Goal: Obtain resource: Obtain resource

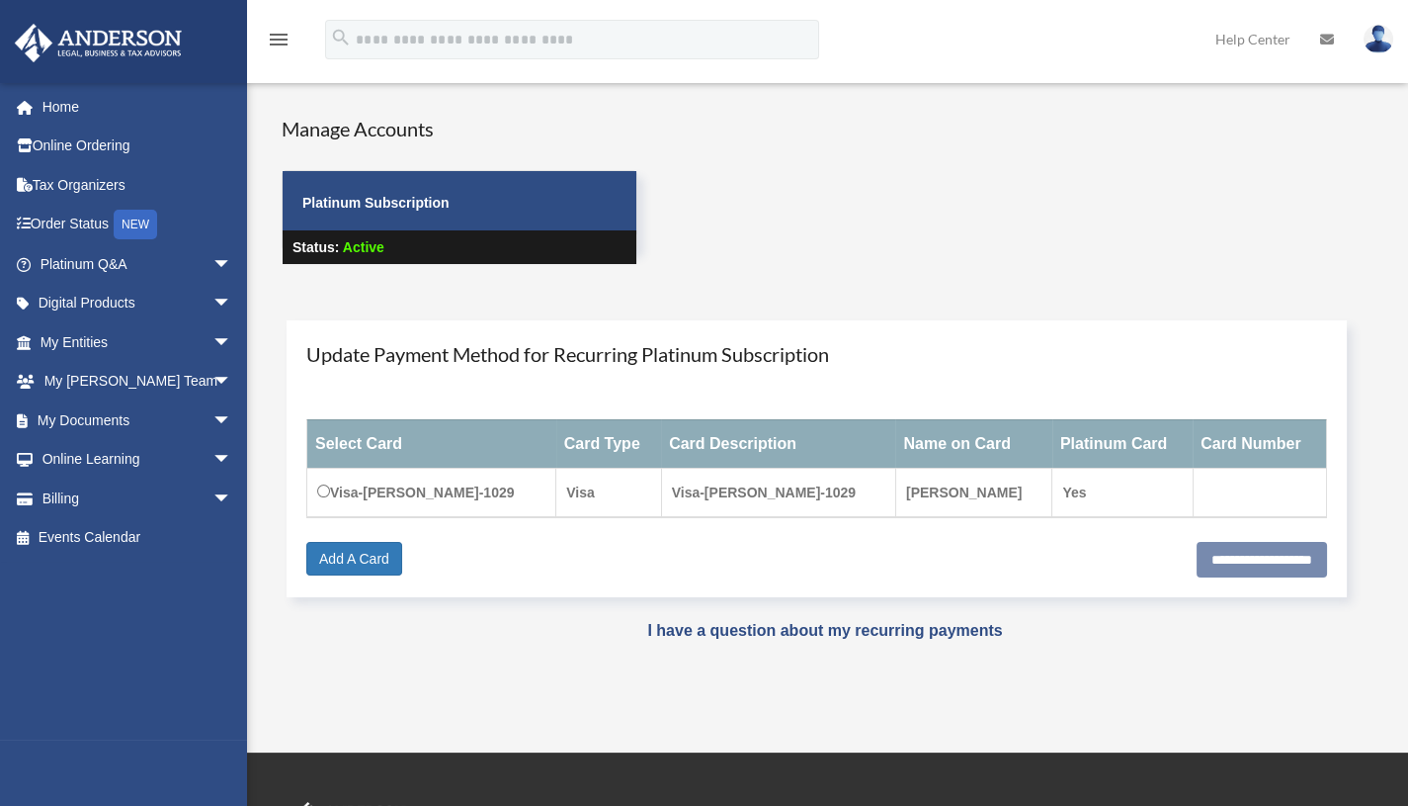
click at [142, 699] on div "mhariprashad@gmail.com Sign Out mhariprashad@gmail.com Home Online Ordering Tax…" at bounding box center [131, 410] width 262 height 657
click at [814, 136] on div "Manage Accounts Platinum Subscription Status: Active" at bounding box center [845, 208] width 1156 height 186
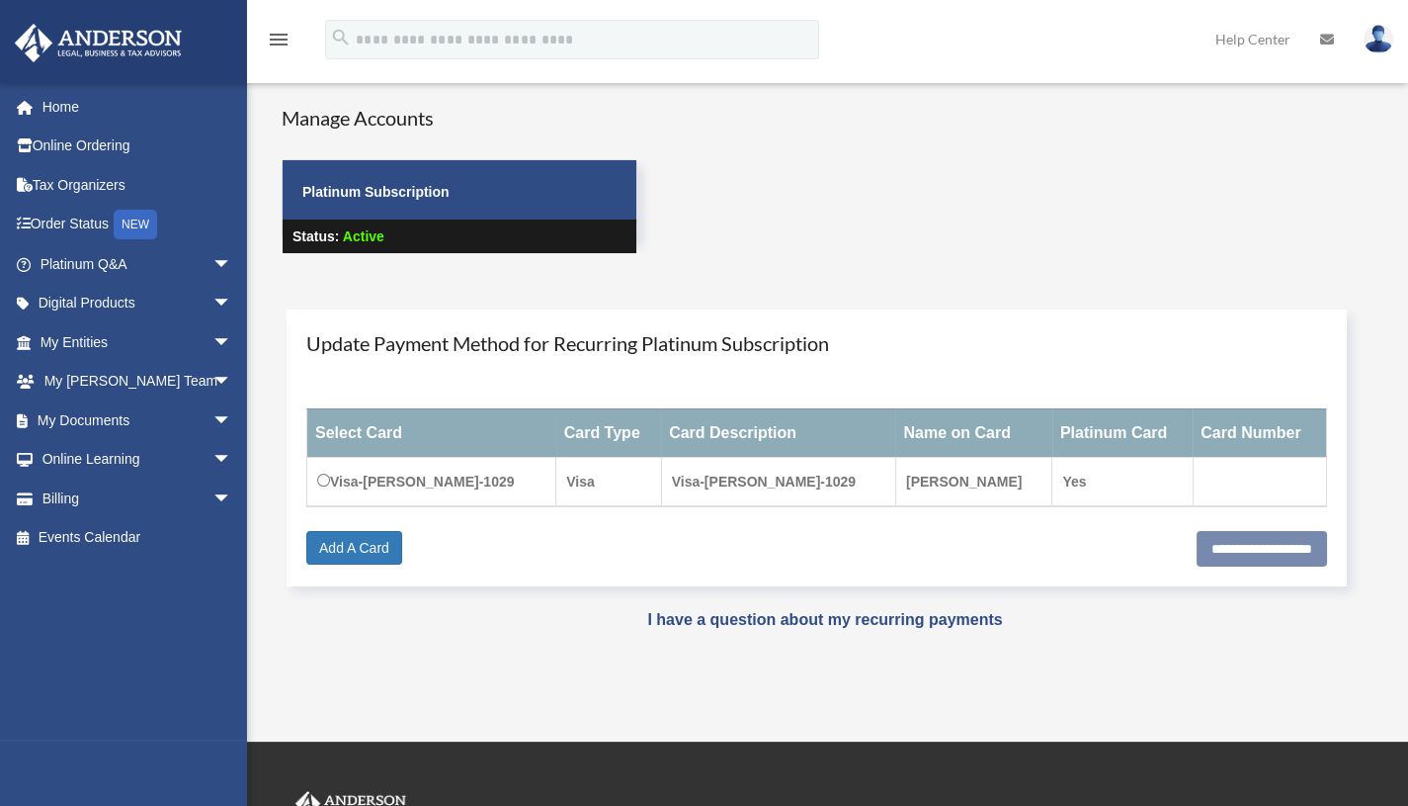
click at [213, 418] on span "arrow_drop_down" at bounding box center [233, 420] width 40 height 41
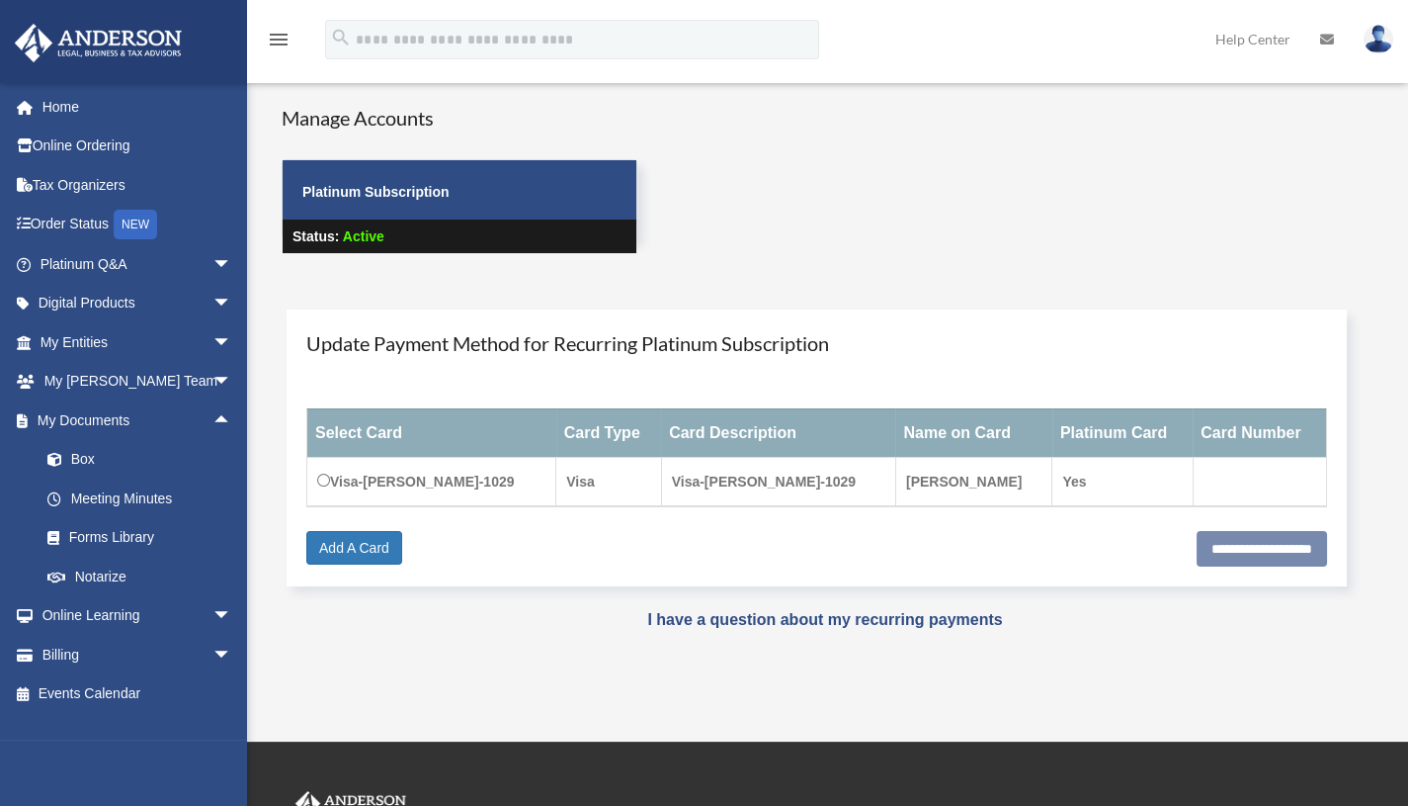
click at [213, 418] on span "arrow_drop_up" at bounding box center [233, 420] width 40 height 41
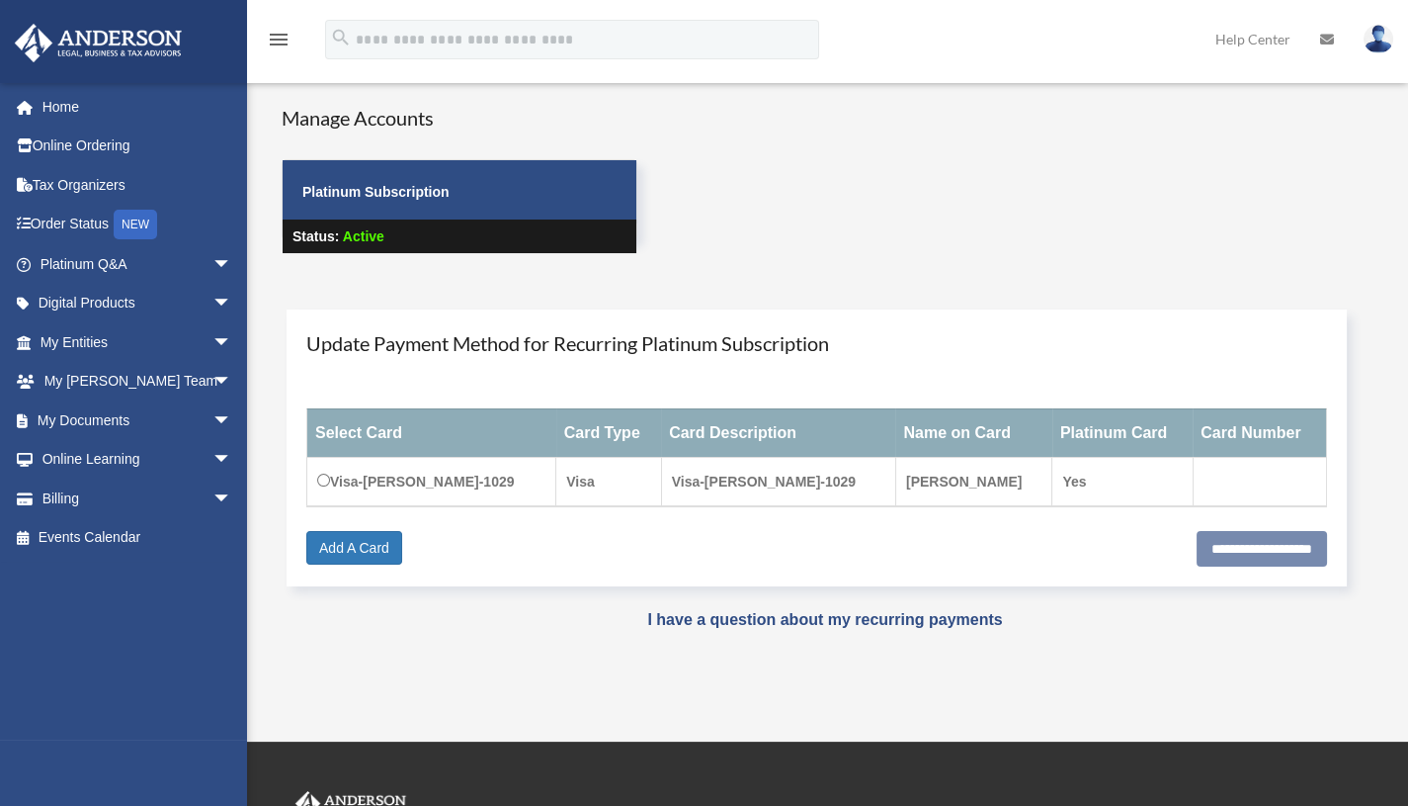
click at [213, 418] on span "arrow_drop_down" at bounding box center [233, 420] width 40 height 41
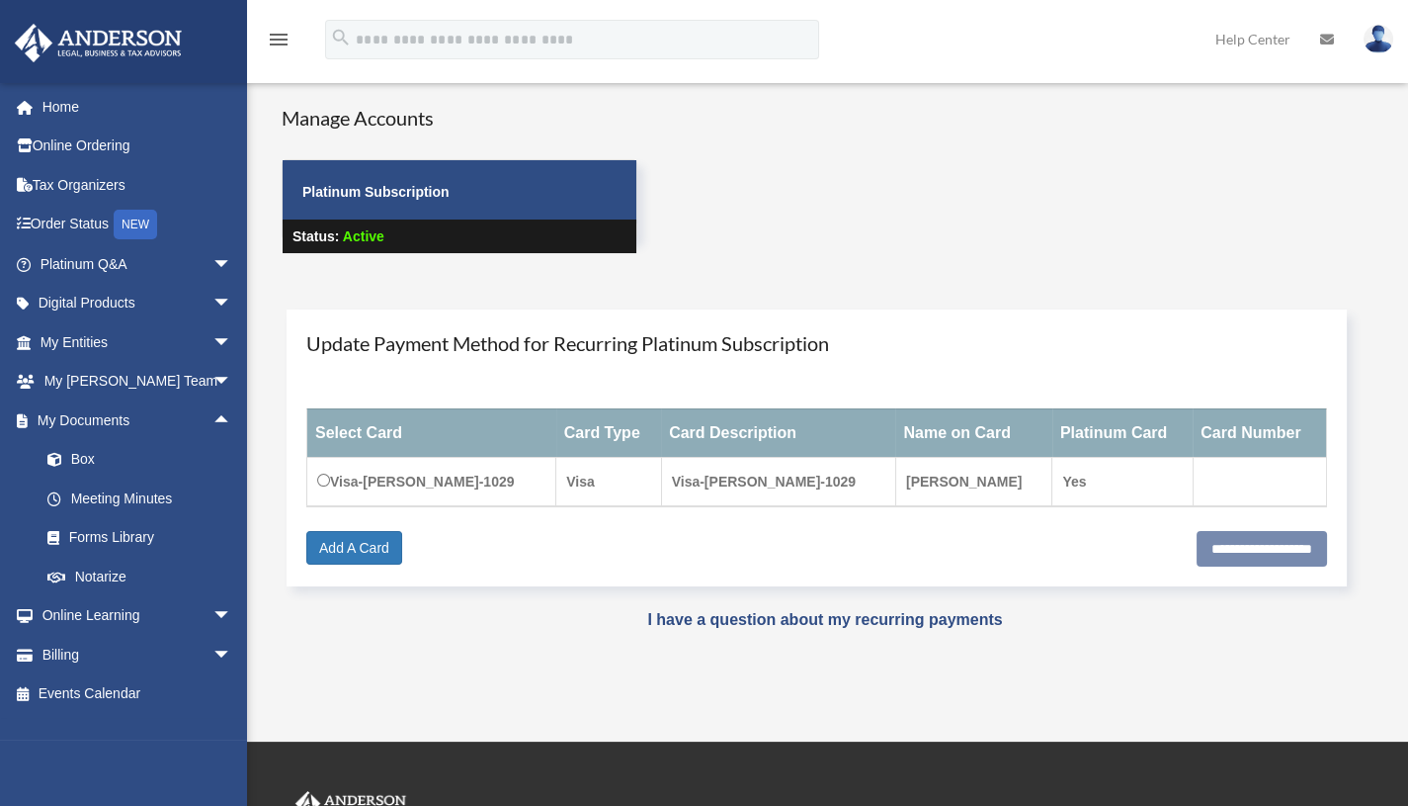
click at [96, 466] on link "Box" at bounding box center [145, 460] width 234 height 40
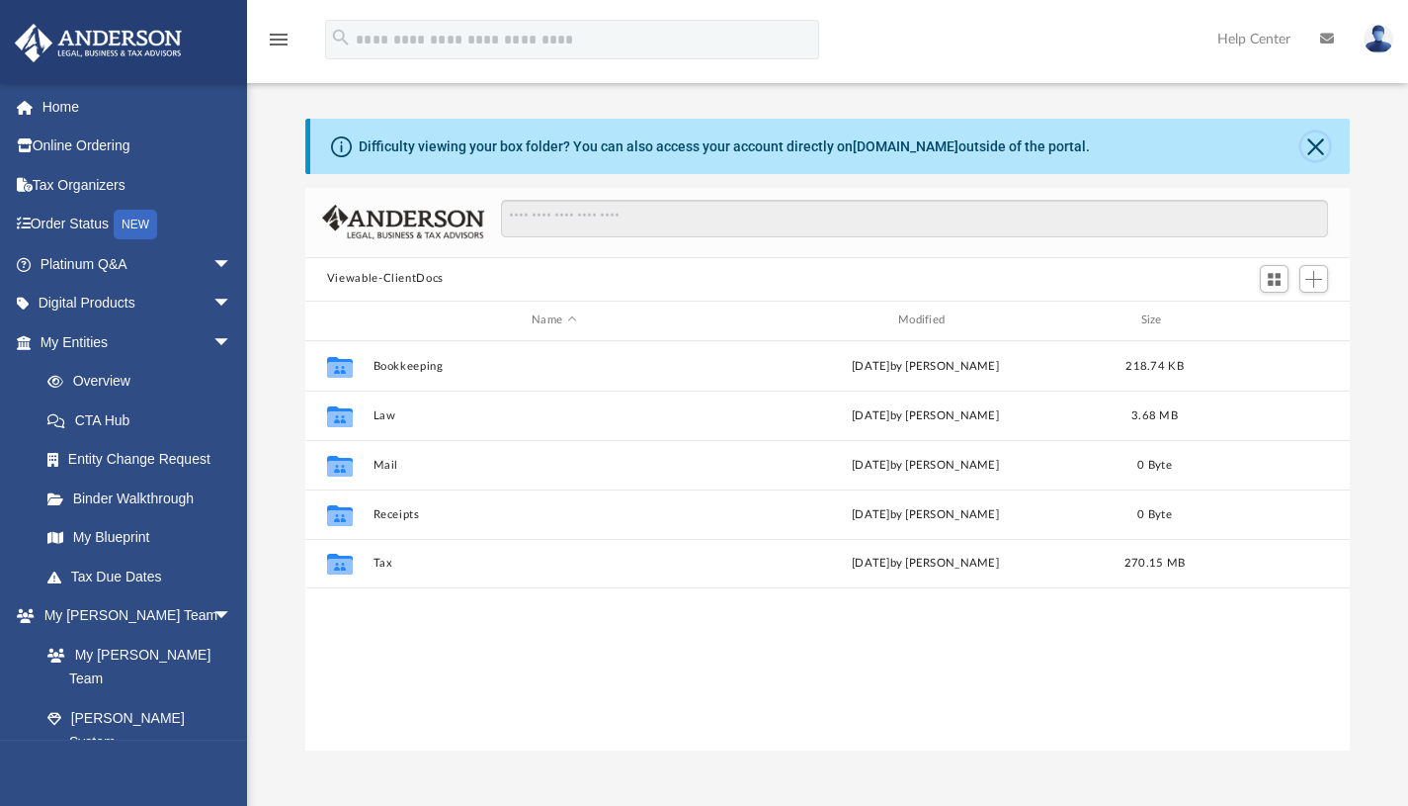
click at [1309, 153] on button "Close" at bounding box center [1316, 146] width 28 height 28
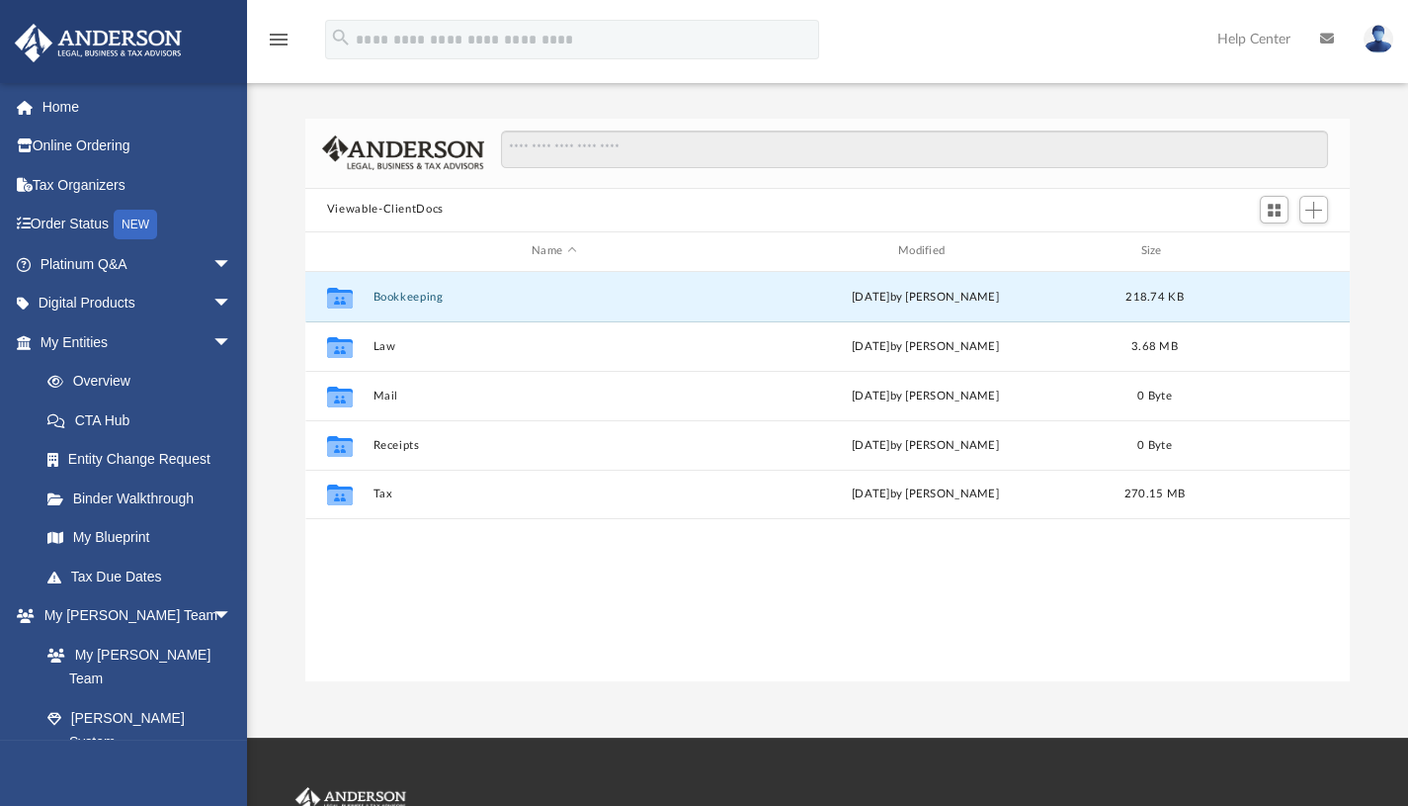
click at [412, 299] on button "Bookkeeping" at bounding box center [554, 296] width 363 height 13
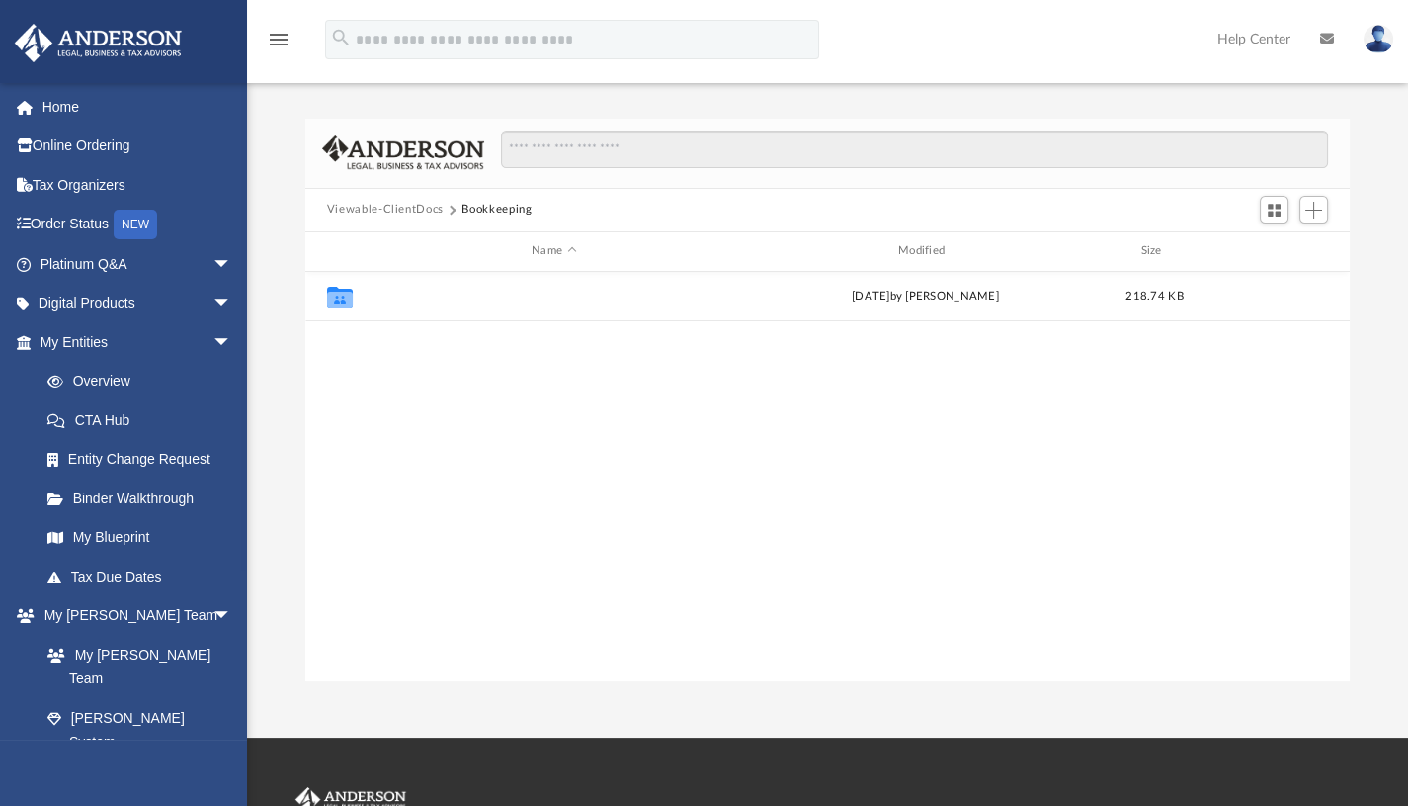
click at [412, 299] on button "2024 1099" at bounding box center [554, 296] width 363 height 13
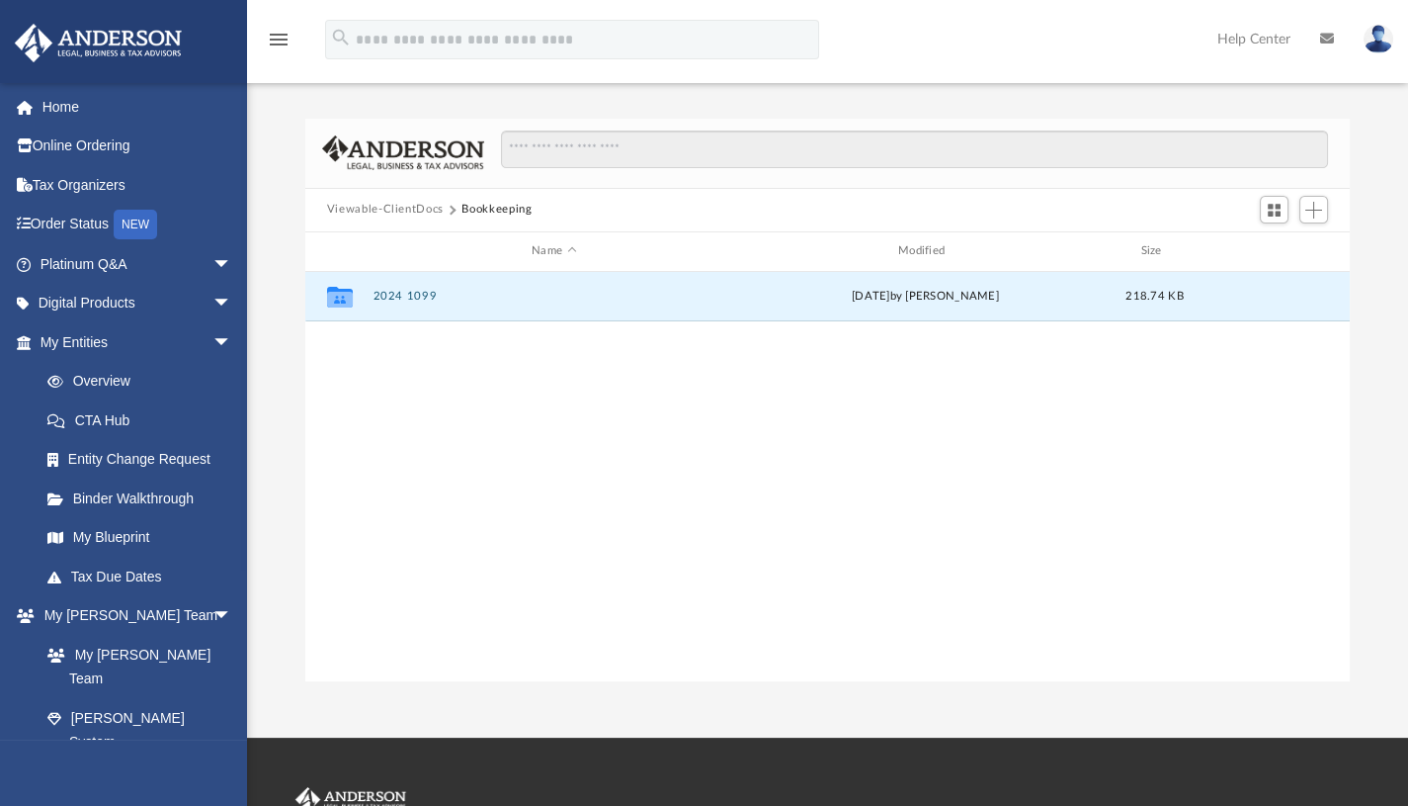
click at [412, 299] on button "2024 1099" at bounding box center [554, 296] width 363 height 13
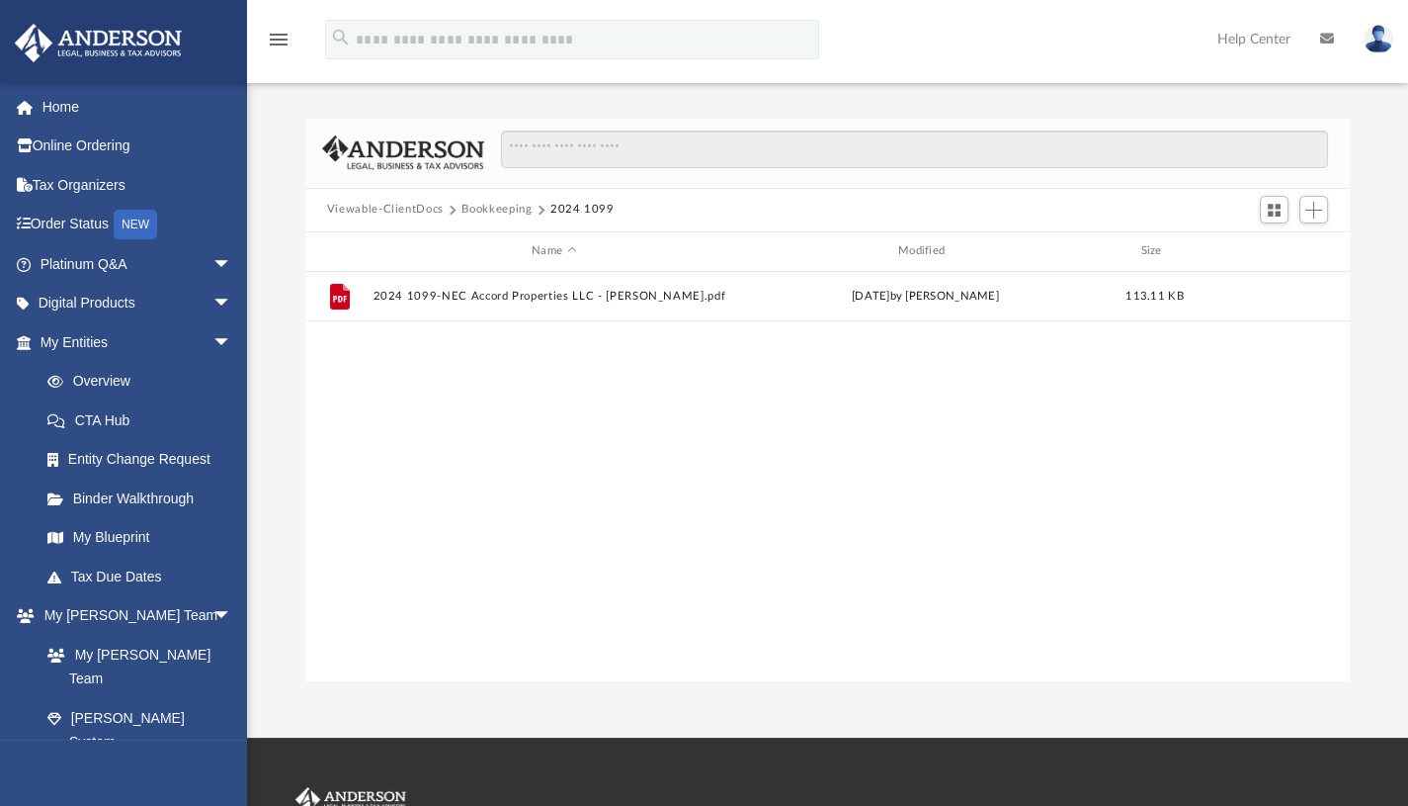
click at [213, 338] on span "arrow_drop_down" at bounding box center [233, 342] width 40 height 41
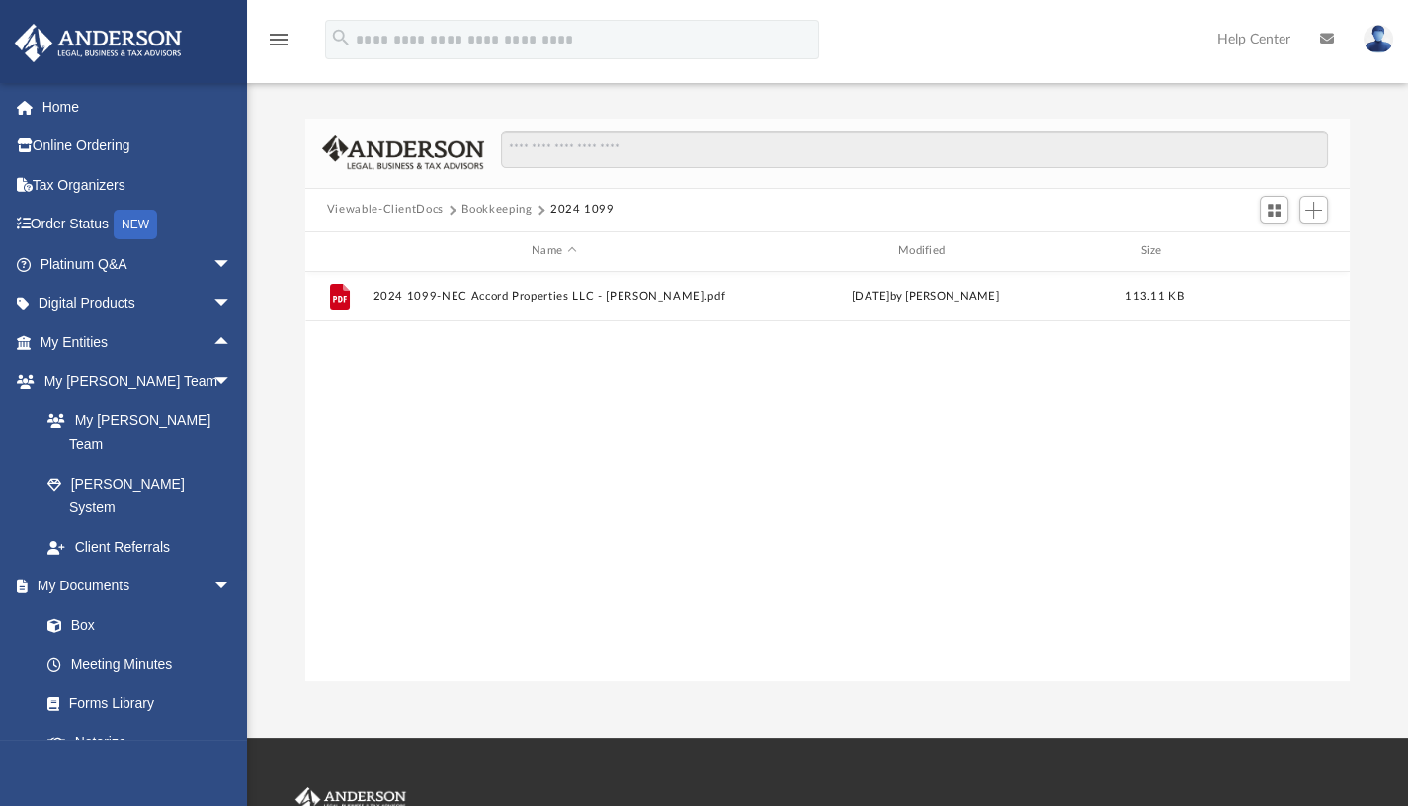
click at [213, 338] on span "arrow_drop_up" at bounding box center [233, 342] width 40 height 41
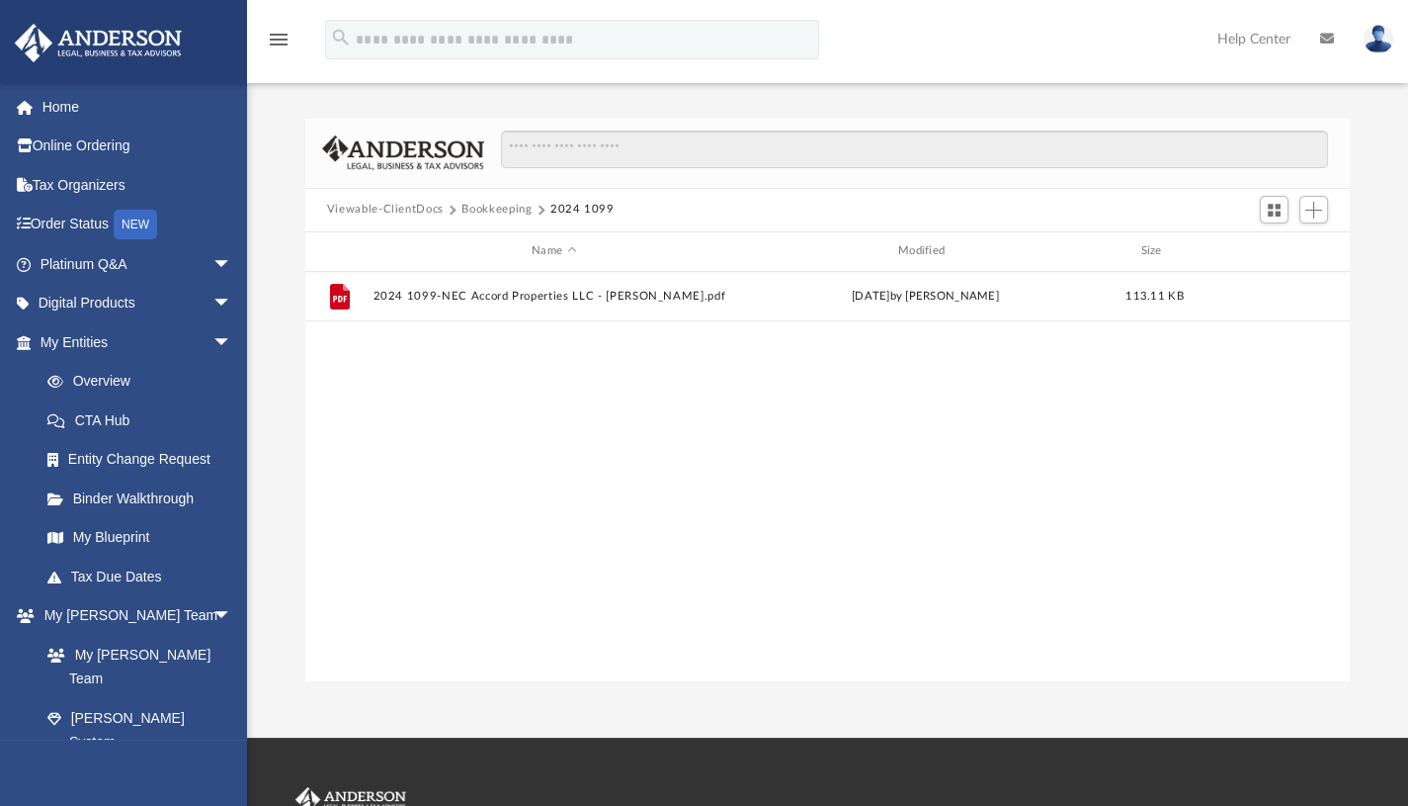
click at [485, 209] on button "Bookkeeping" at bounding box center [497, 210] width 70 height 18
click at [408, 211] on button "Viewable-ClientDocs" at bounding box center [385, 210] width 117 height 18
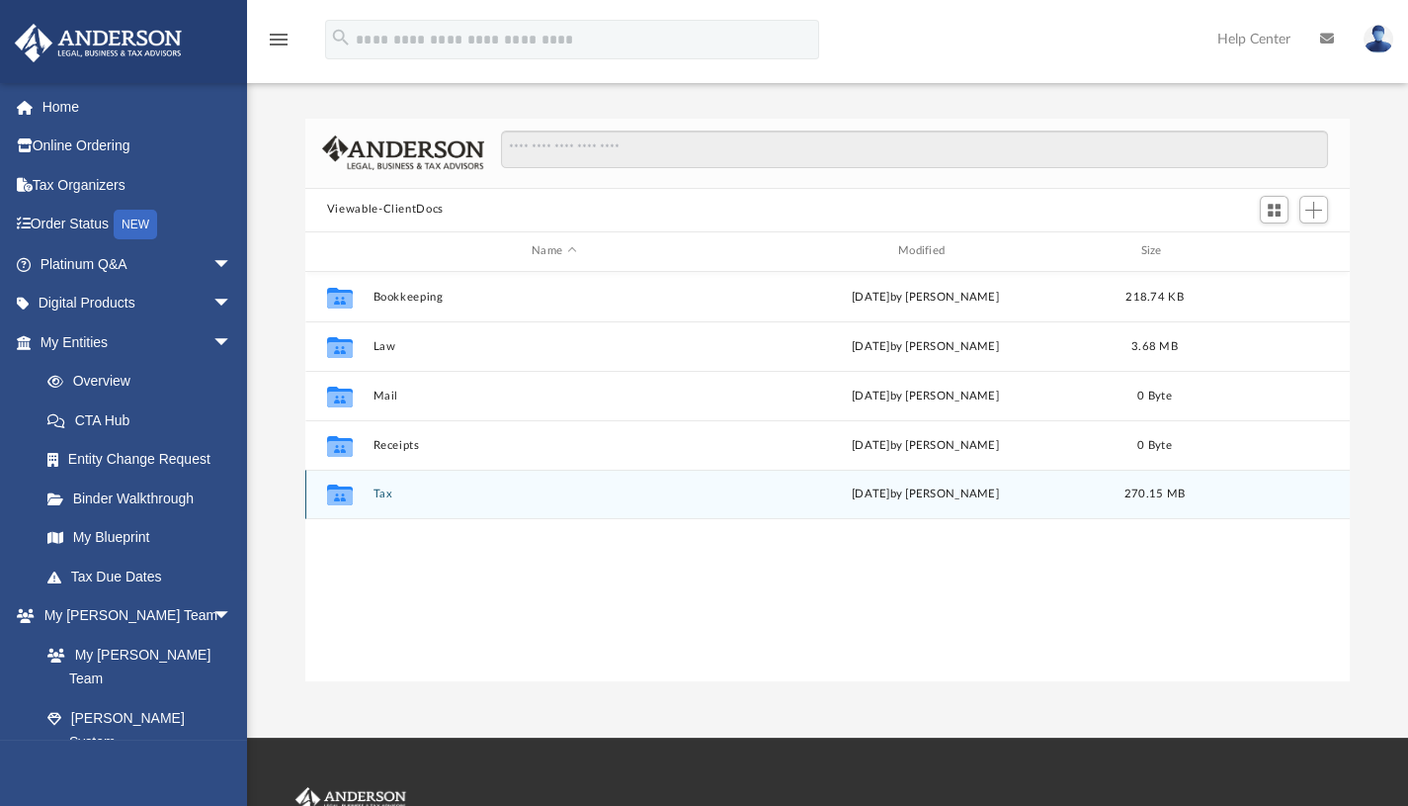
click at [386, 500] on div "Collaborated Folder Tax [DATE] by [PERSON_NAME] 270.15 MB" at bounding box center [827, 493] width 1045 height 49
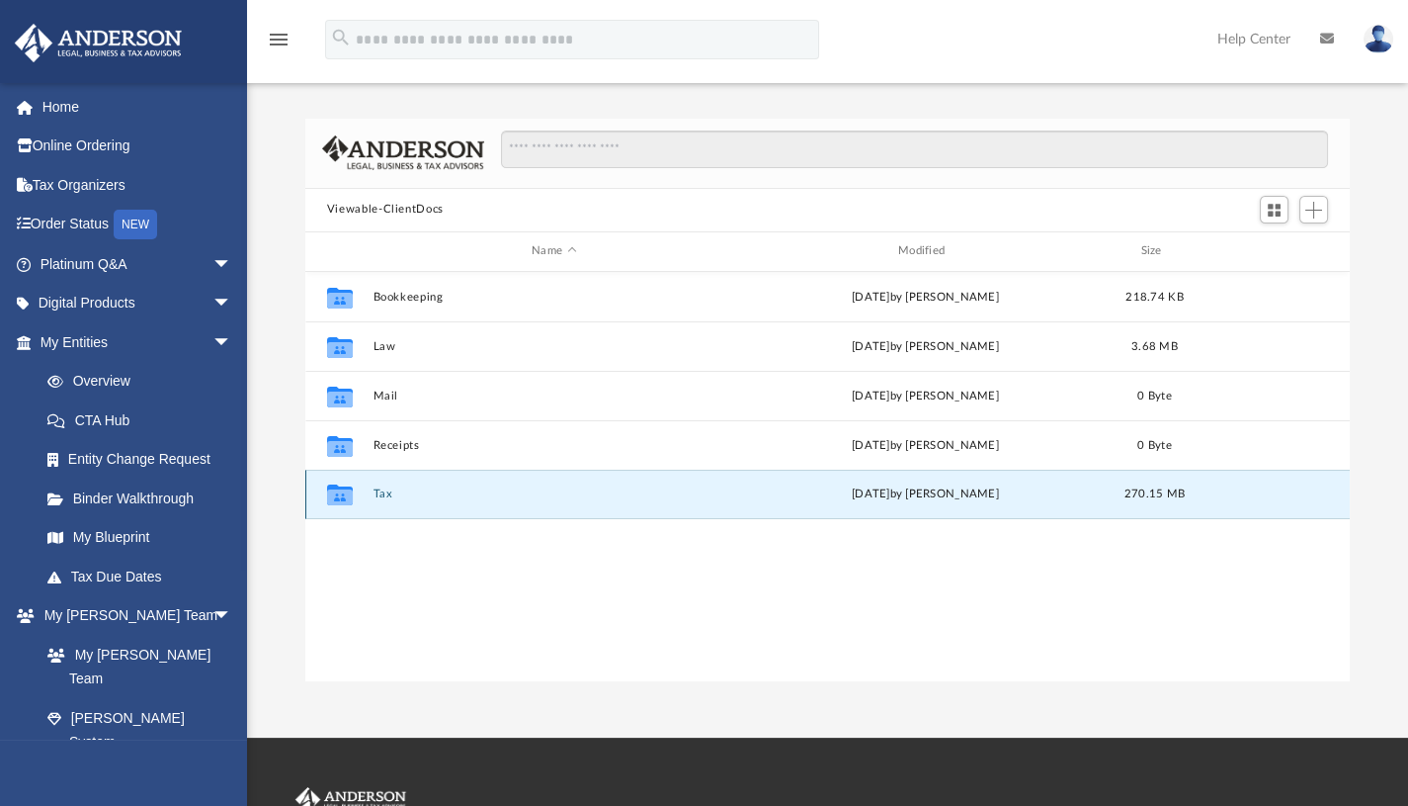
click at [386, 500] on div "Collaborated Folder Tax [DATE] by [PERSON_NAME] 270.15 MB" at bounding box center [827, 493] width 1045 height 49
click at [383, 491] on button "Tax" at bounding box center [554, 493] width 363 height 13
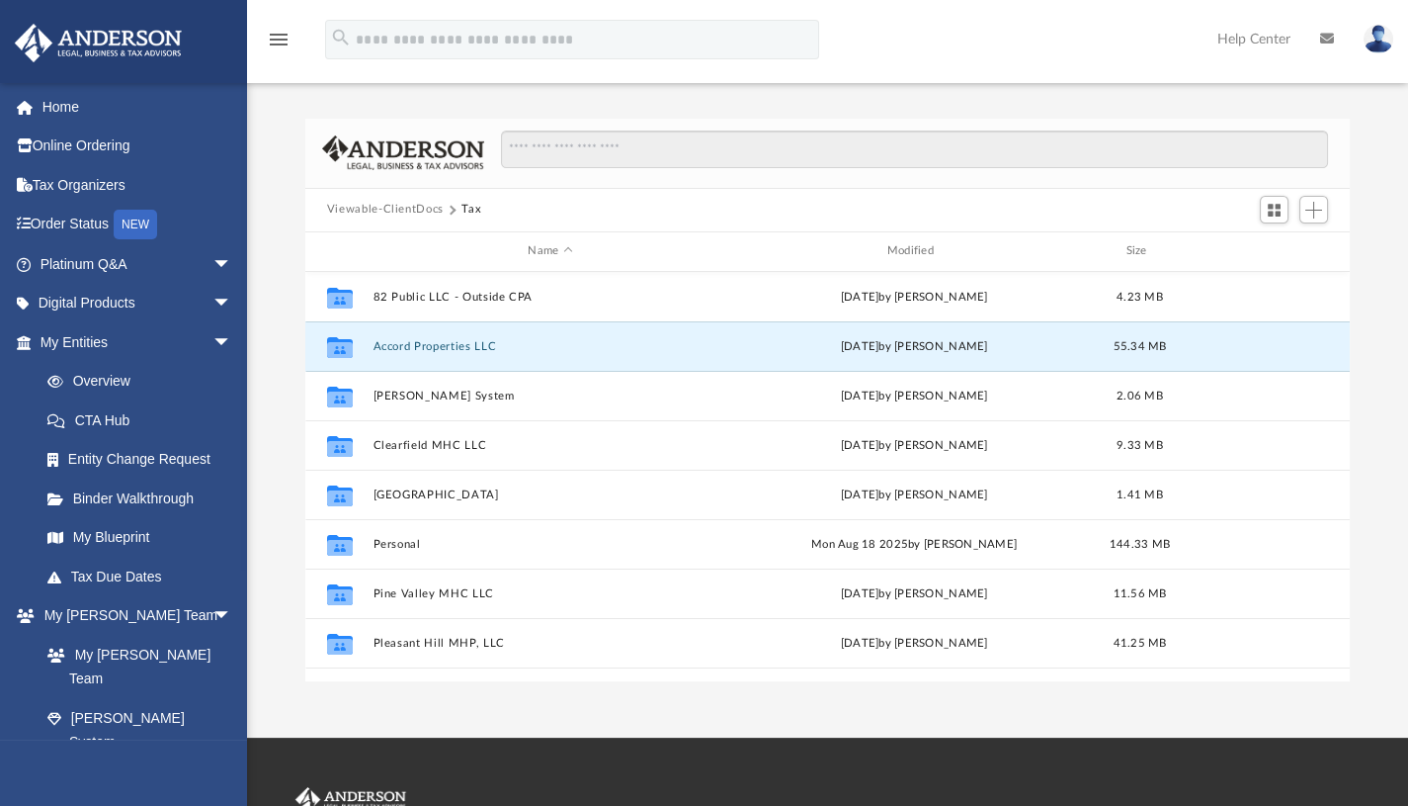
click at [464, 346] on button "Accord Properties LLC" at bounding box center [550, 345] width 355 height 13
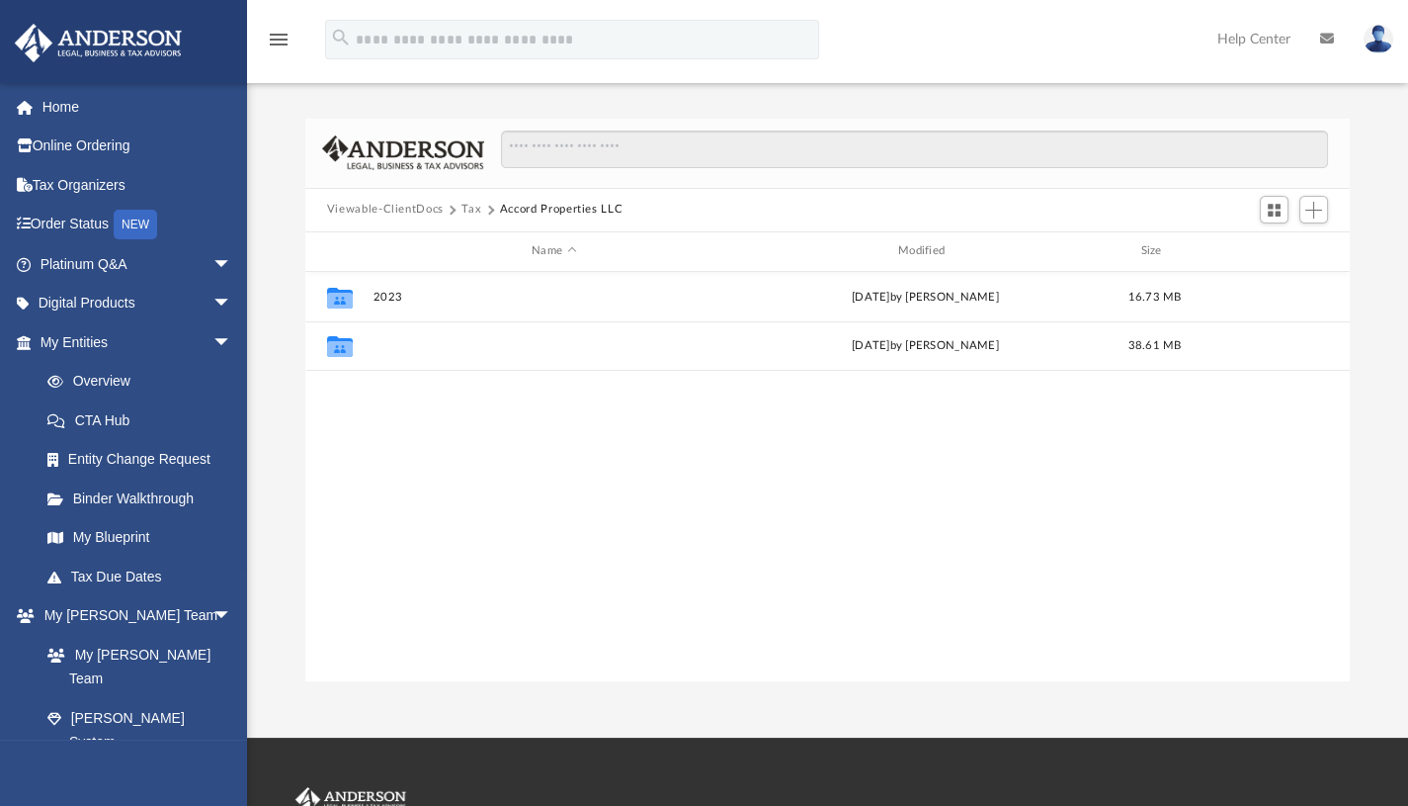
click at [392, 347] on button "2024" at bounding box center [554, 345] width 363 height 13
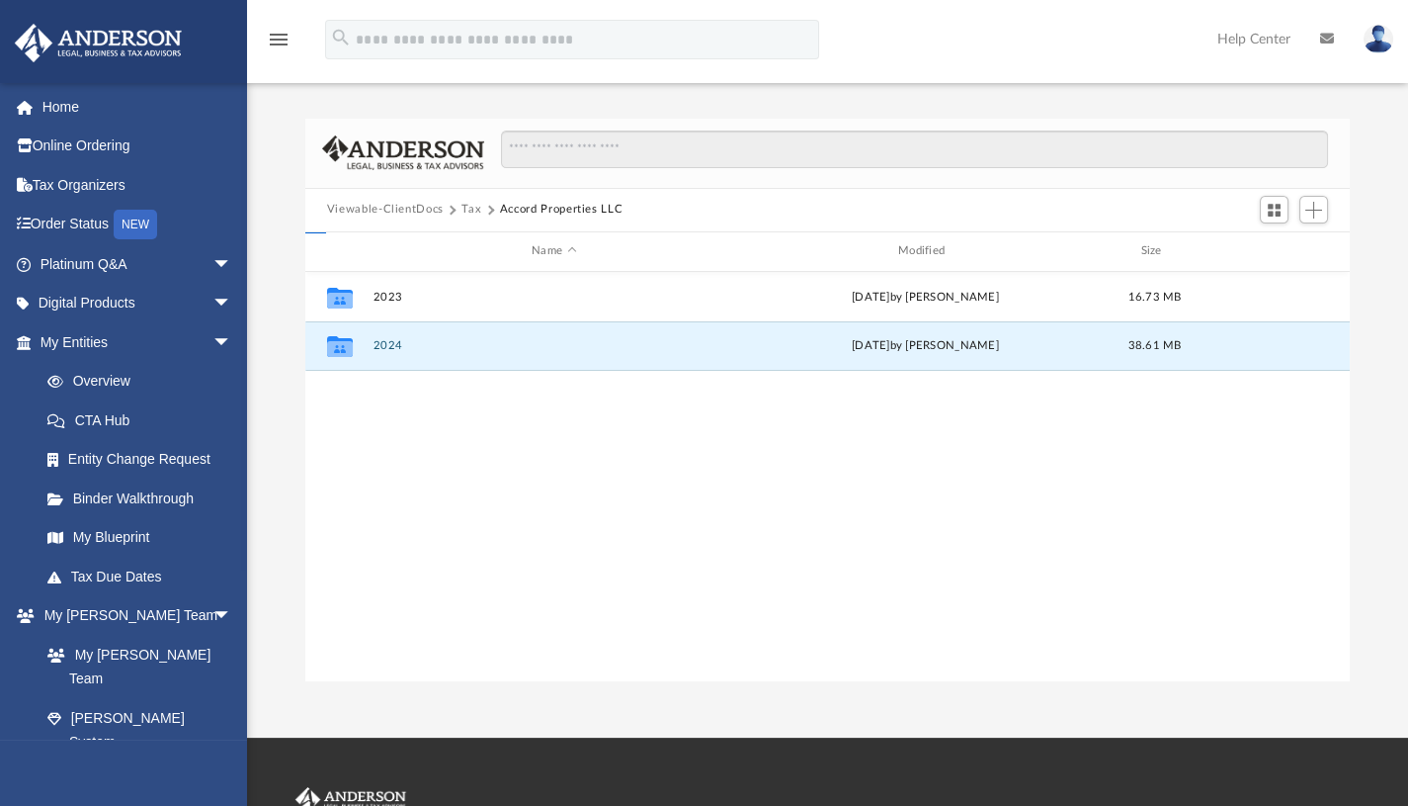
click at [392, 347] on button "2024" at bounding box center [554, 345] width 363 height 13
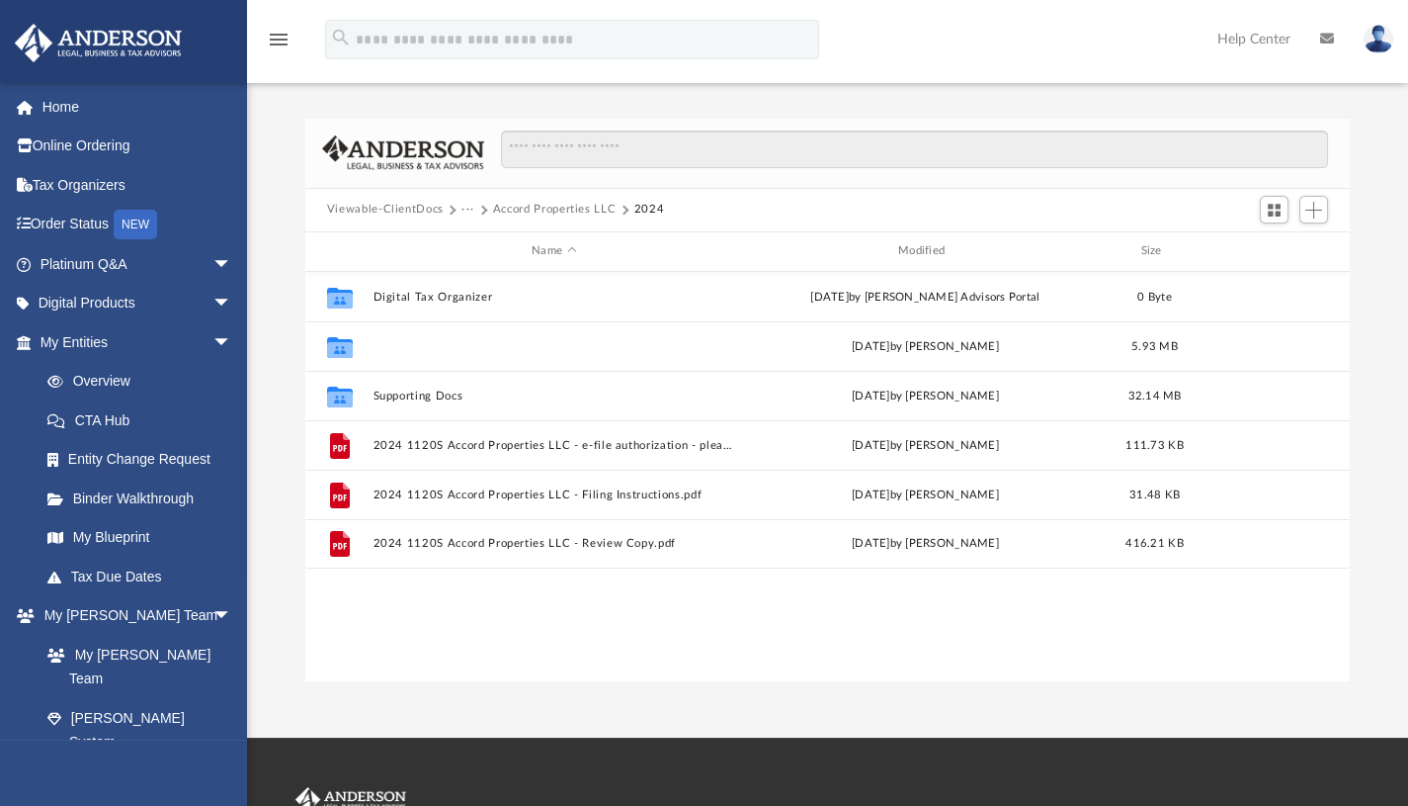
click at [456, 347] on button "Draft -Hebe uploaded" at bounding box center [554, 345] width 363 height 13
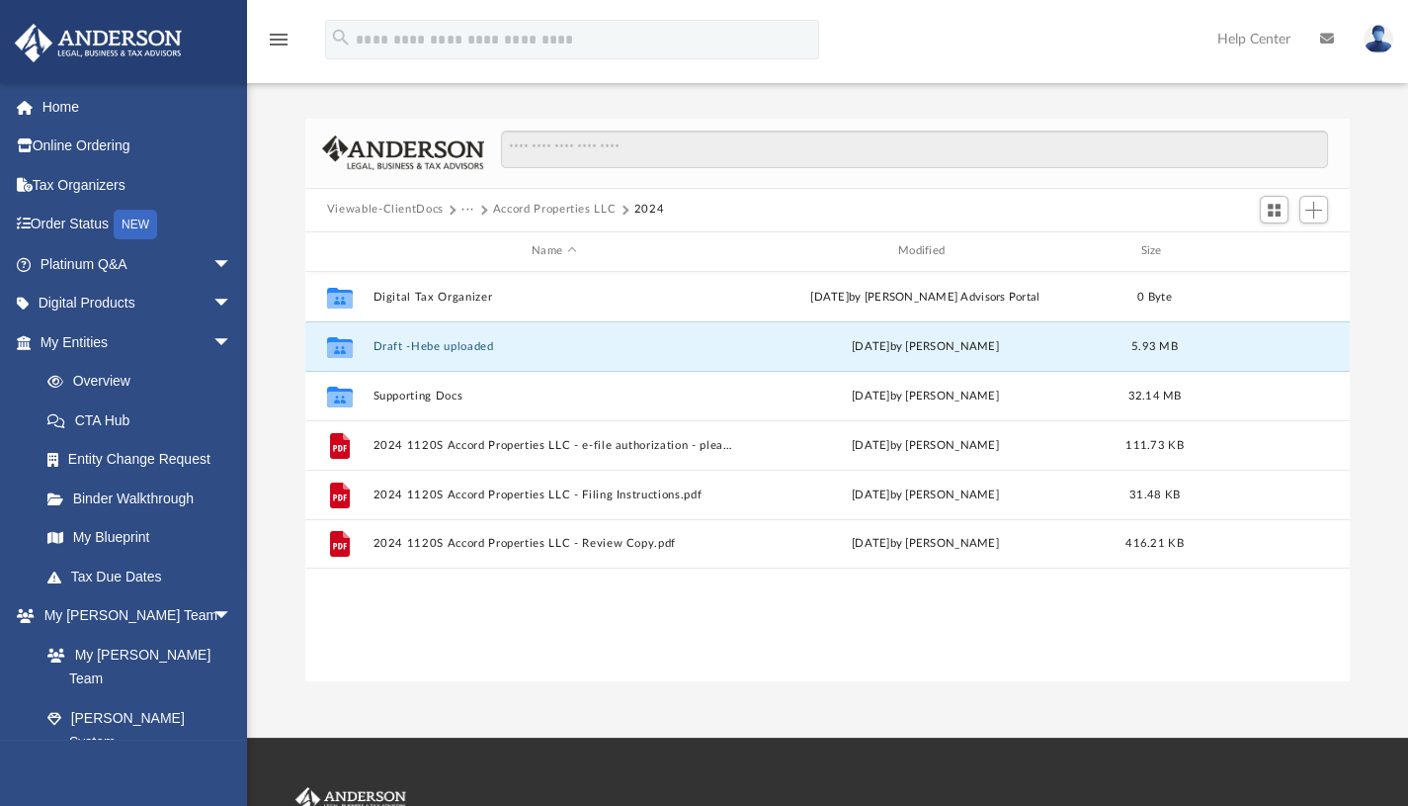
click at [456, 347] on button "Draft -Hebe uploaded" at bounding box center [554, 345] width 363 height 13
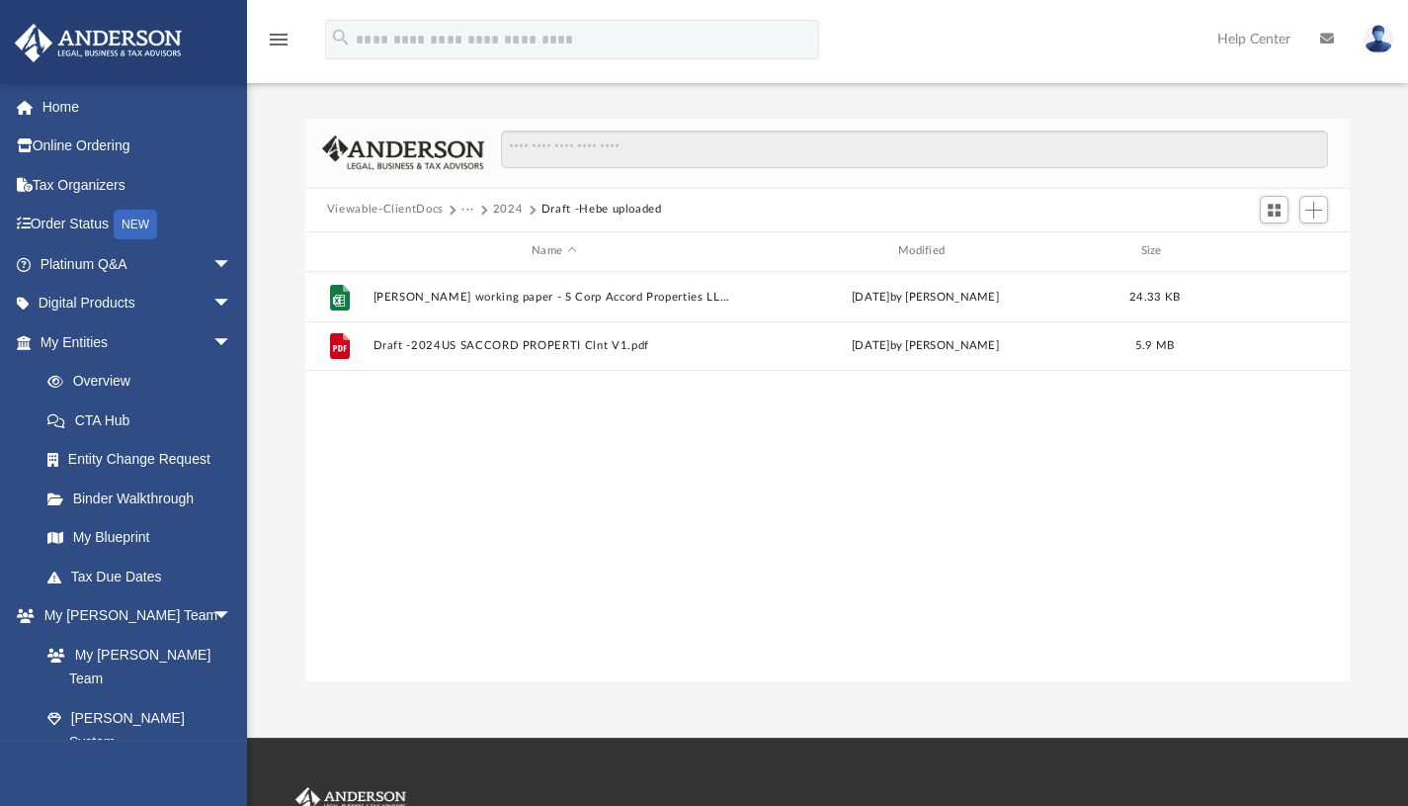
click at [477, 442] on div "File Anderson working paper - S Corp Accord Properties LLC.xlsx today by Hebe W…" at bounding box center [827, 477] width 1045 height 410
click at [70, 115] on link "Home" at bounding box center [138, 107] width 248 height 40
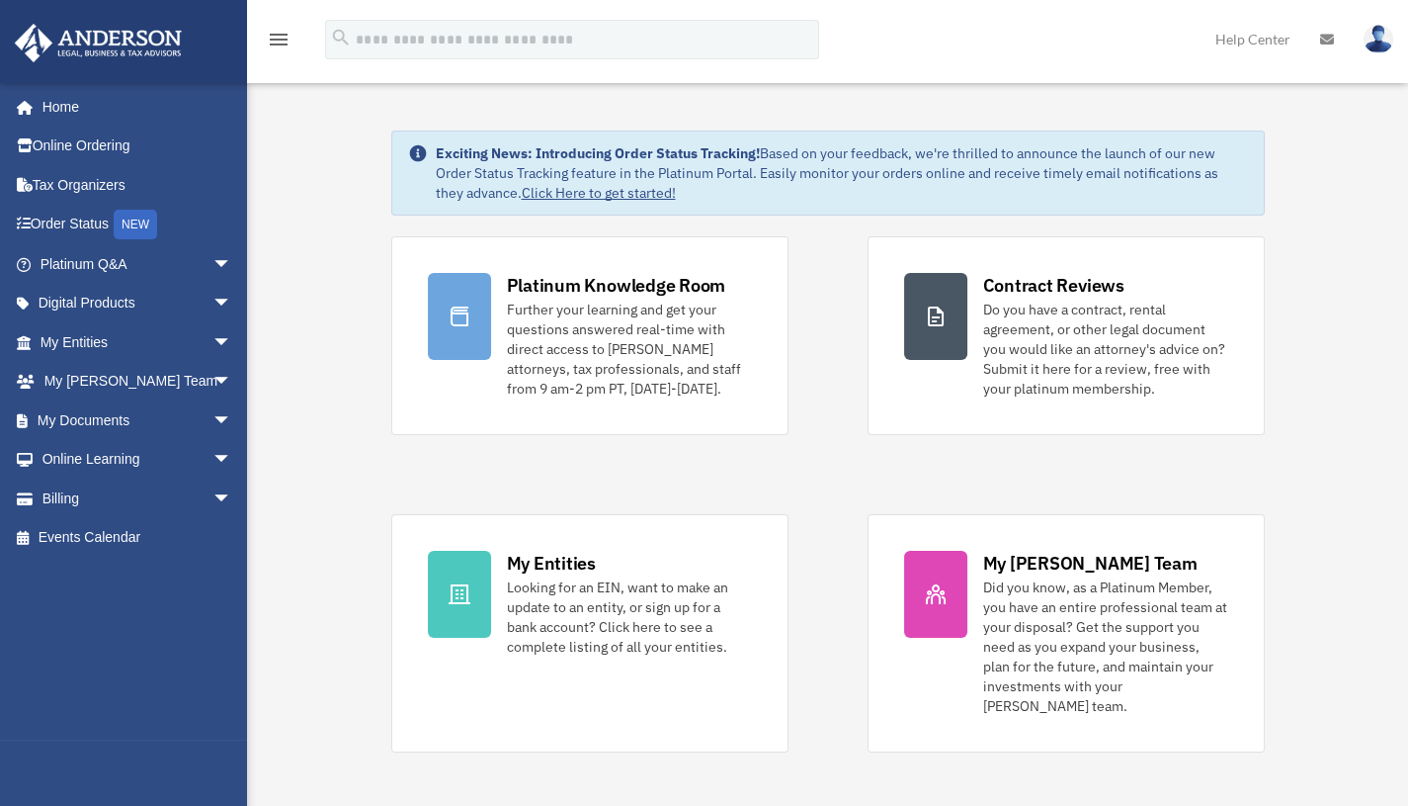
click at [70, 115] on link "Home" at bounding box center [133, 107] width 238 height 40
click at [213, 420] on span "arrow_drop_down" at bounding box center [233, 420] width 40 height 41
click at [213, 418] on span "arrow_drop_down" at bounding box center [233, 420] width 40 height 41
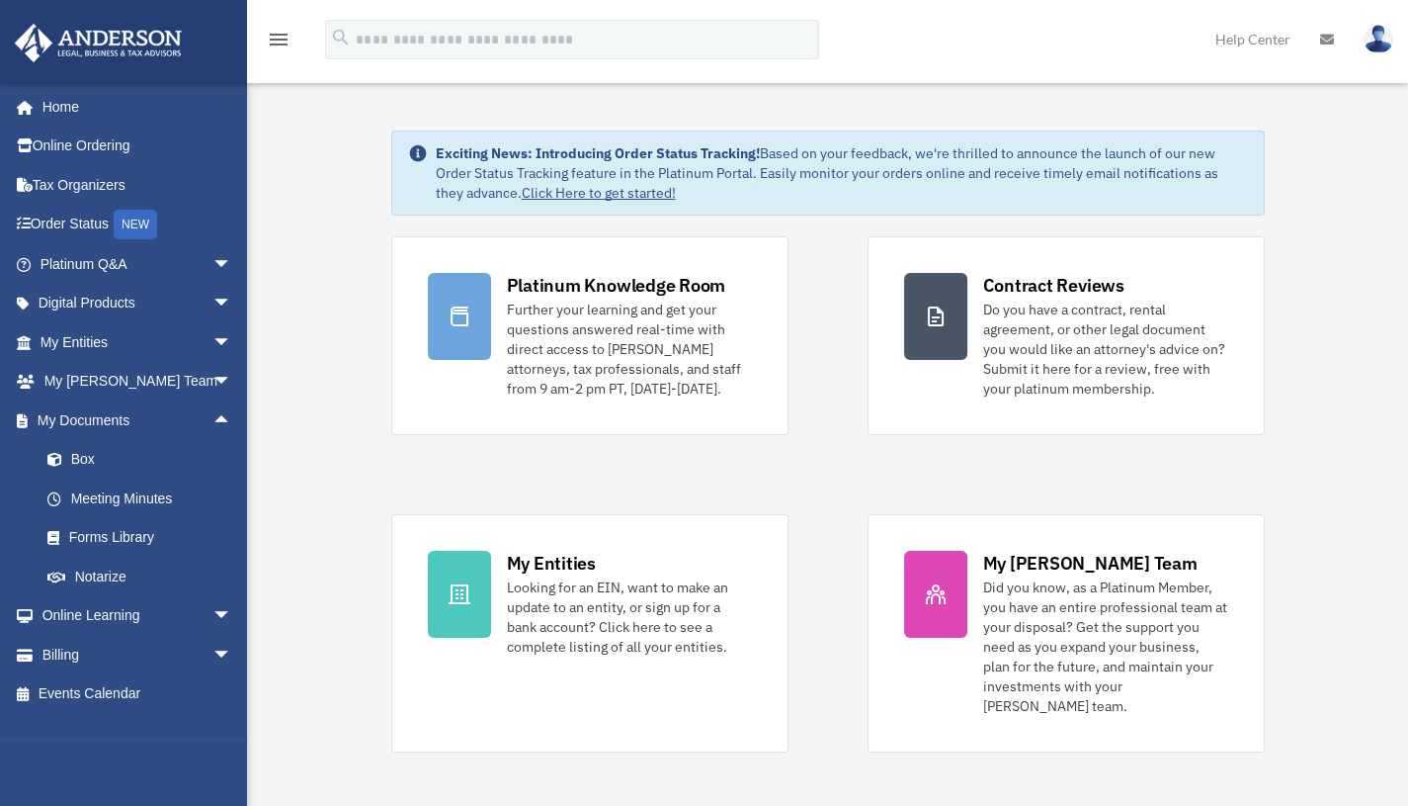
click at [95, 461] on link "Box" at bounding box center [145, 460] width 234 height 40
click at [86, 459] on link "Box" at bounding box center [145, 460] width 234 height 40
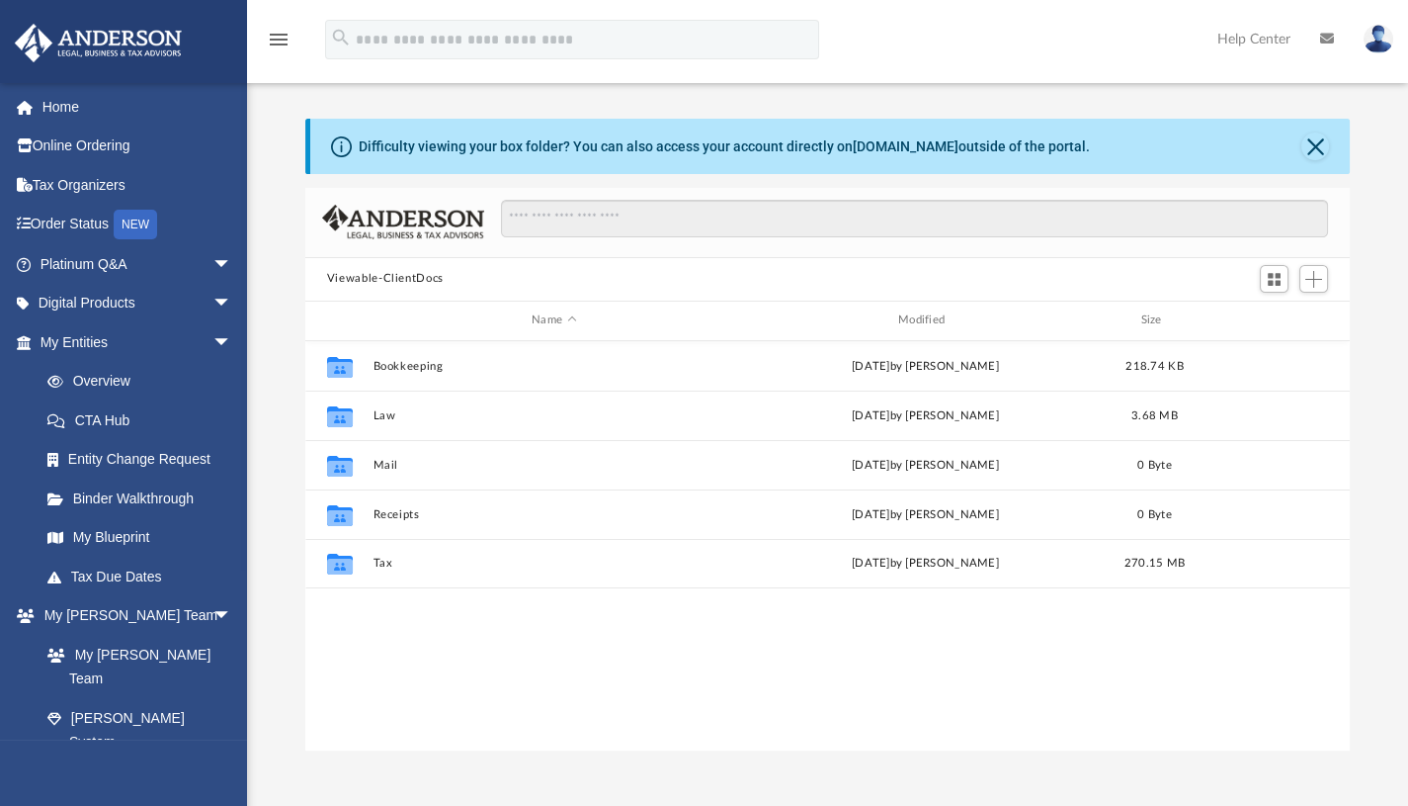
scroll to position [435, 1030]
click at [332, 630] on div "Collaborated Folder Bookkeeping [DATE] by [PERSON_NAME] 218.74 KB Collaborated …" at bounding box center [827, 546] width 1045 height 410
click at [1317, 149] on button "Close" at bounding box center [1316, 146] width 28 height 28
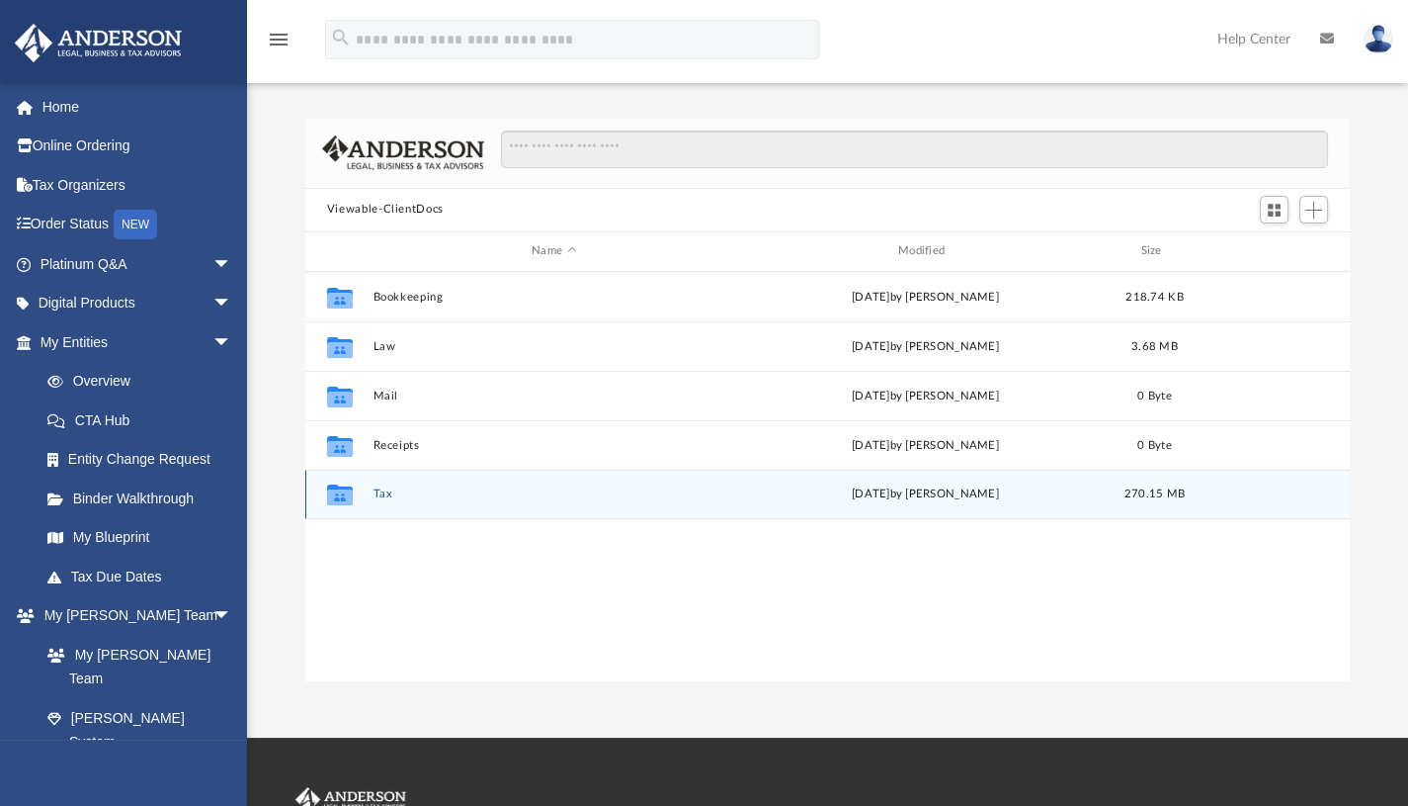
click at [360, 487] on div "Collaborated Folder" at bounding box center [339, 494] width 49 height 32
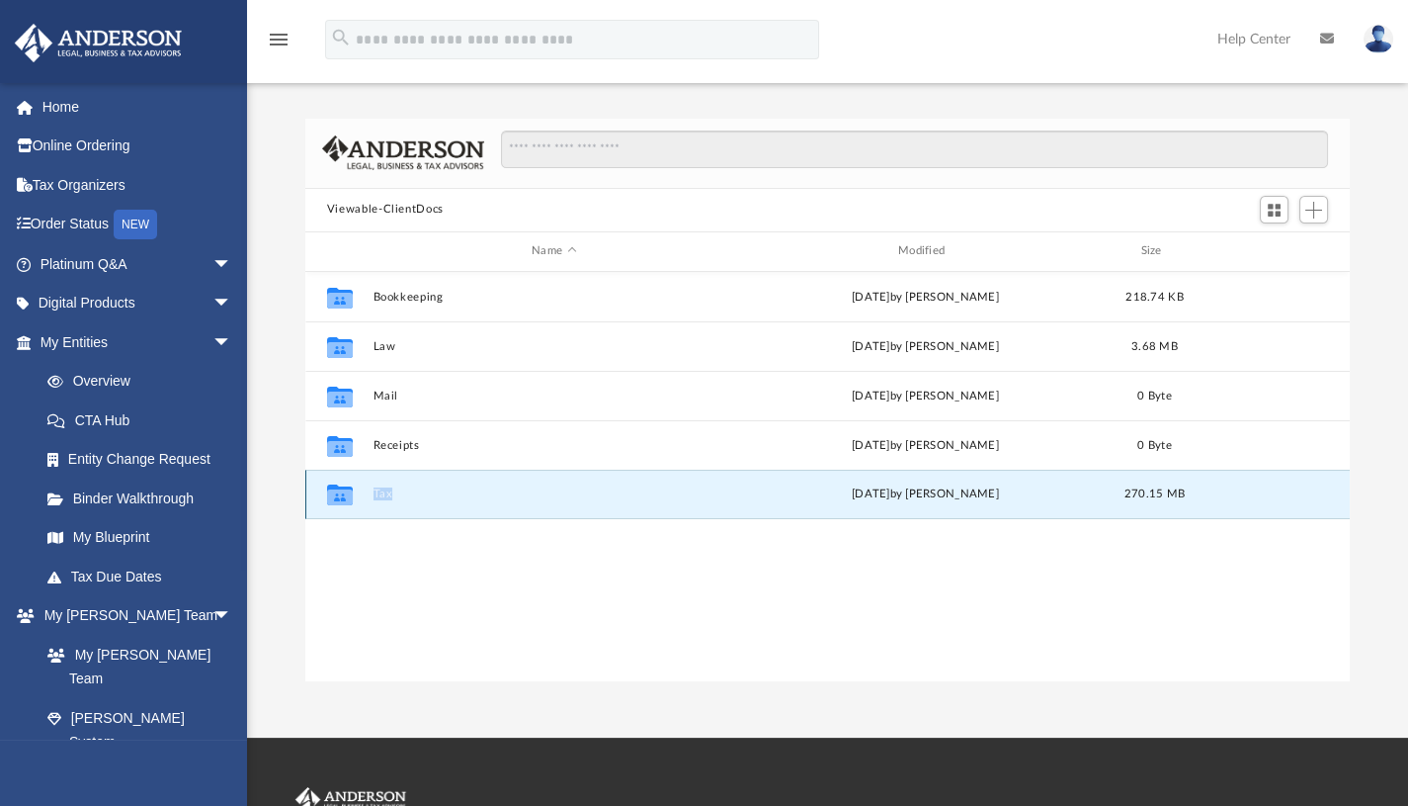
click at [360, 487] on div "Collaborated Folder" at bounding box center [339, 494] width 49 height 32
click at [337, 489] on icon "grid" at bounding box center [340, 497] width 26 height 16
click at [370, 493] on div "Collaborated Folder Tax [DATE] by [PERSON_NAME] 270.15 MB" at bounding box center [827, 493] width 1045 height 49
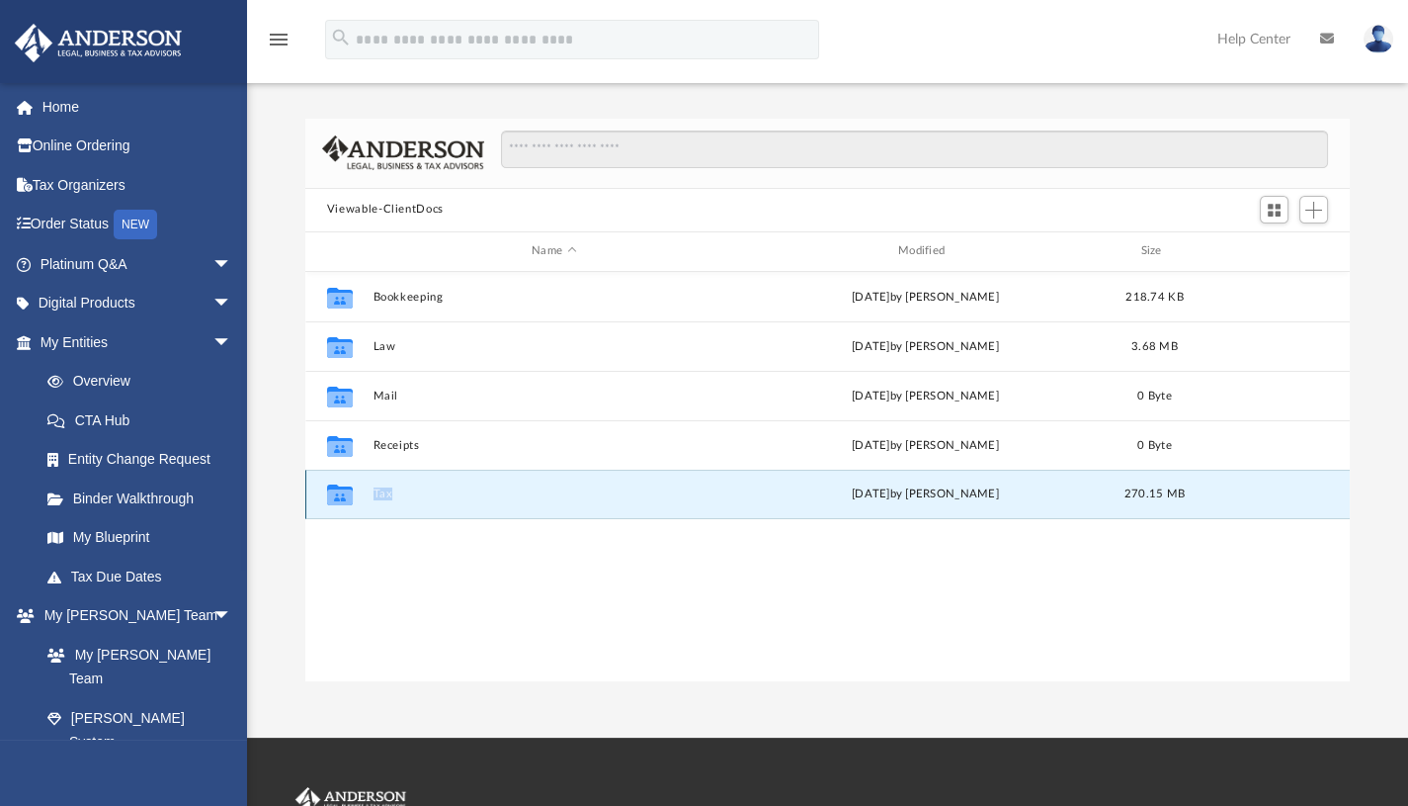
click at [370, 493] on div "Collaborated Folder Tax [DATE] by [PERSON_NAME] 270.15 MB" at bounding box center [827, 493] width 1045 height 49
click at [383, 493] on button "Tax" at bounding box center [554, 493] width 363 height 13
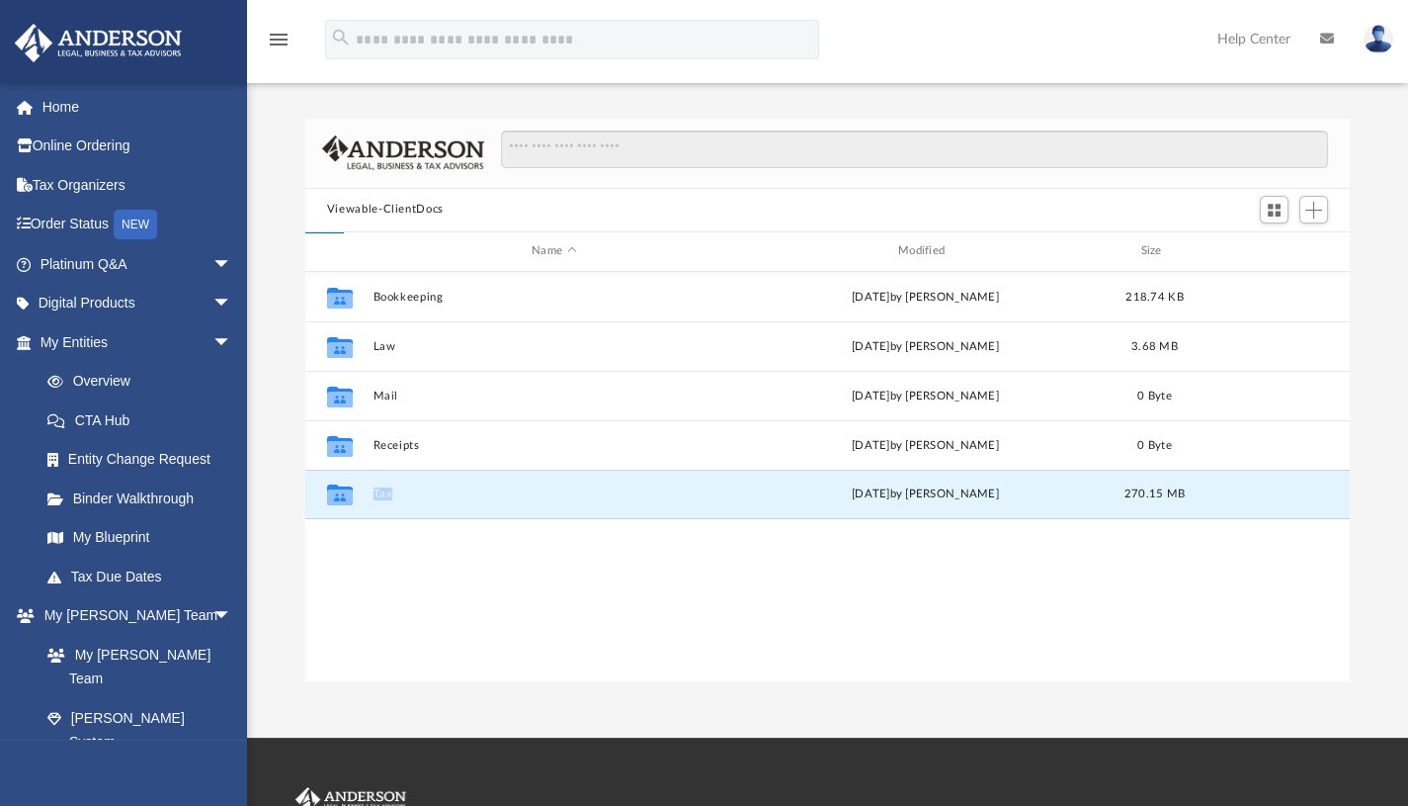
click at [383, 493] on button "Tax" at bounding box center [554, 493] width 363 height 13
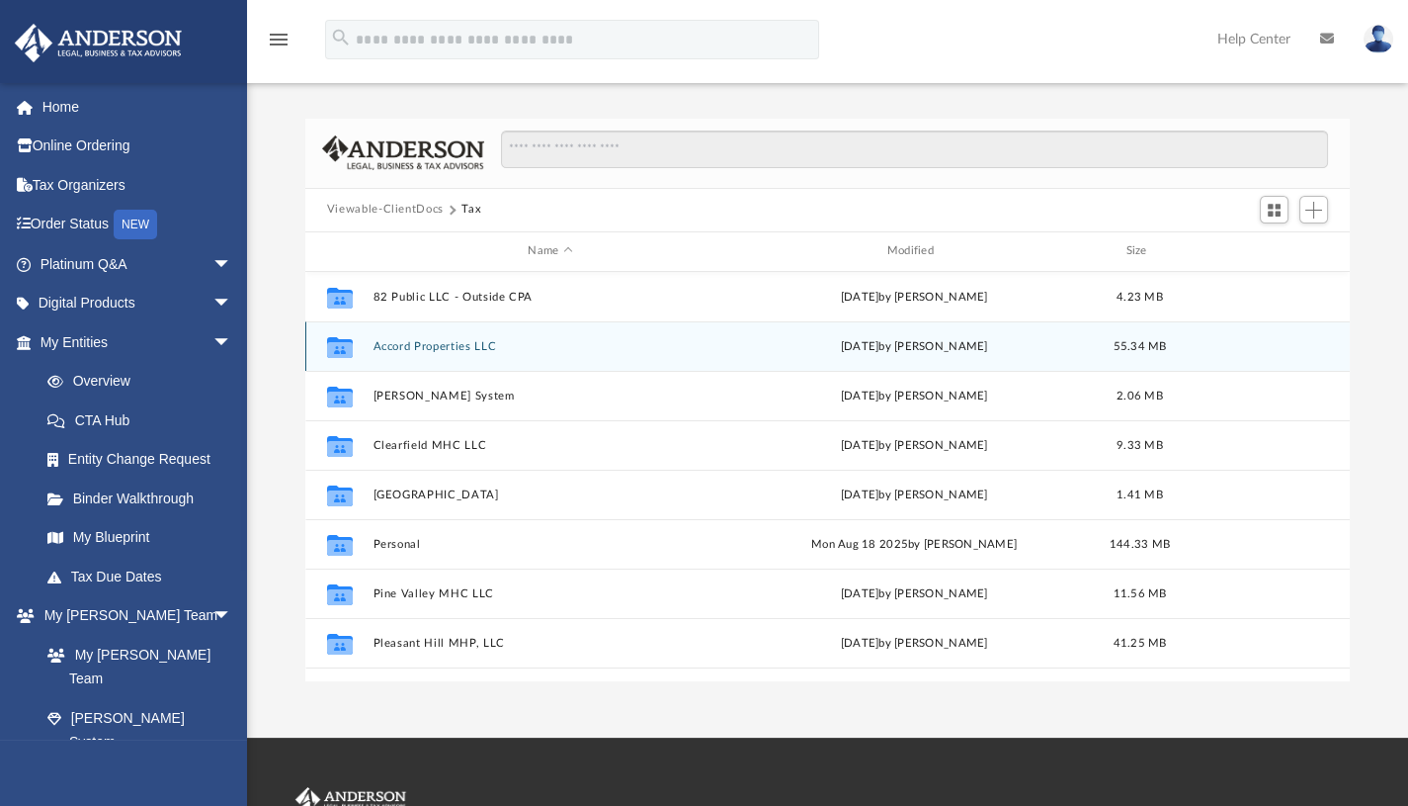
click at [465, 355] on div "Collaborated Folder Accord Properties LLC [DATE] by [PERSON_NAME] 55.34 MB" at bounding box center [827, 345] width 1045 height 49
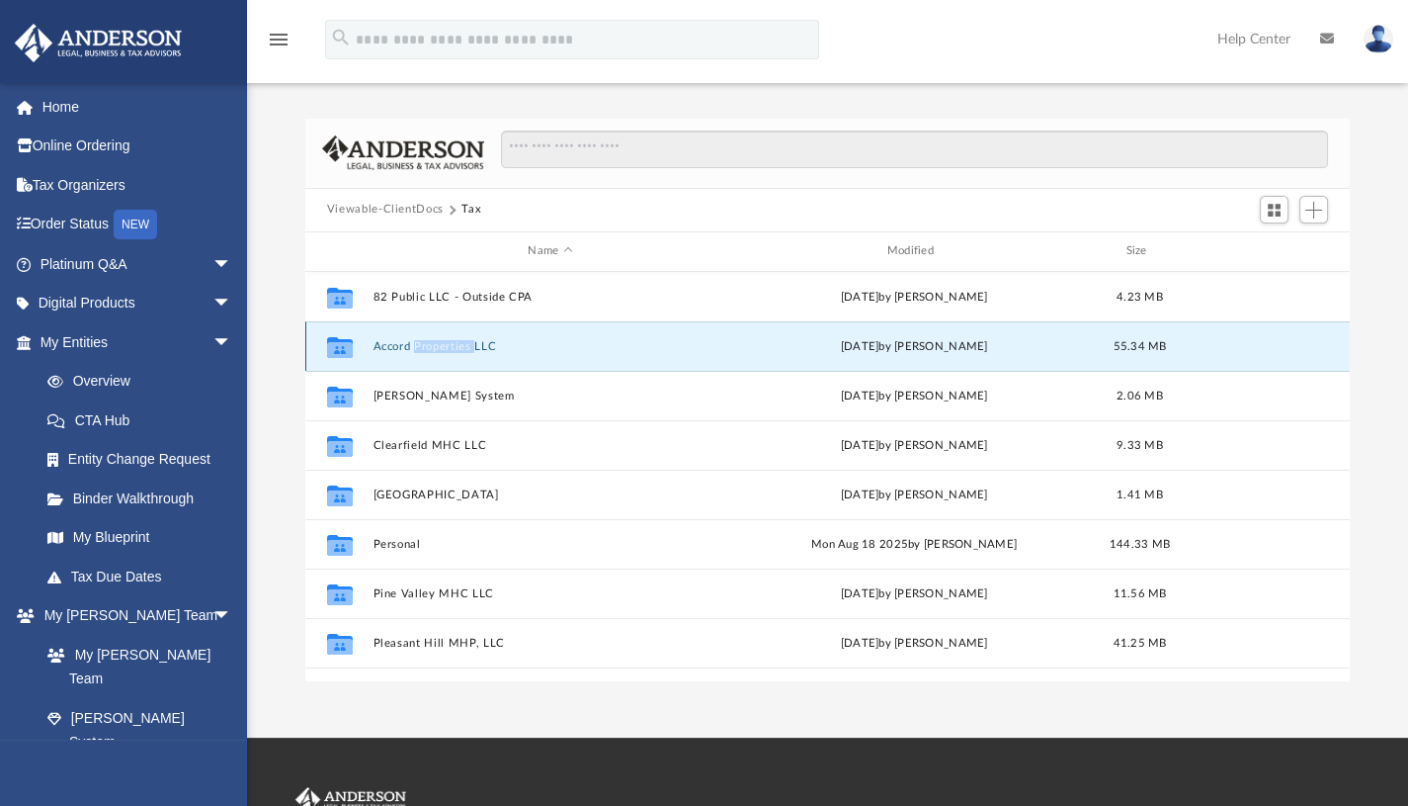
click at [465, 355] on div "Collaborated Folder Accord Properties LLC [DATE] by [PERSON_NAME] 55.34 MB" at bounding box center [827, 345] width 1045 height 49
click at [443, 340] on button "Accord Properties LLC" at bounding box center [550, 345] width 355 height 13
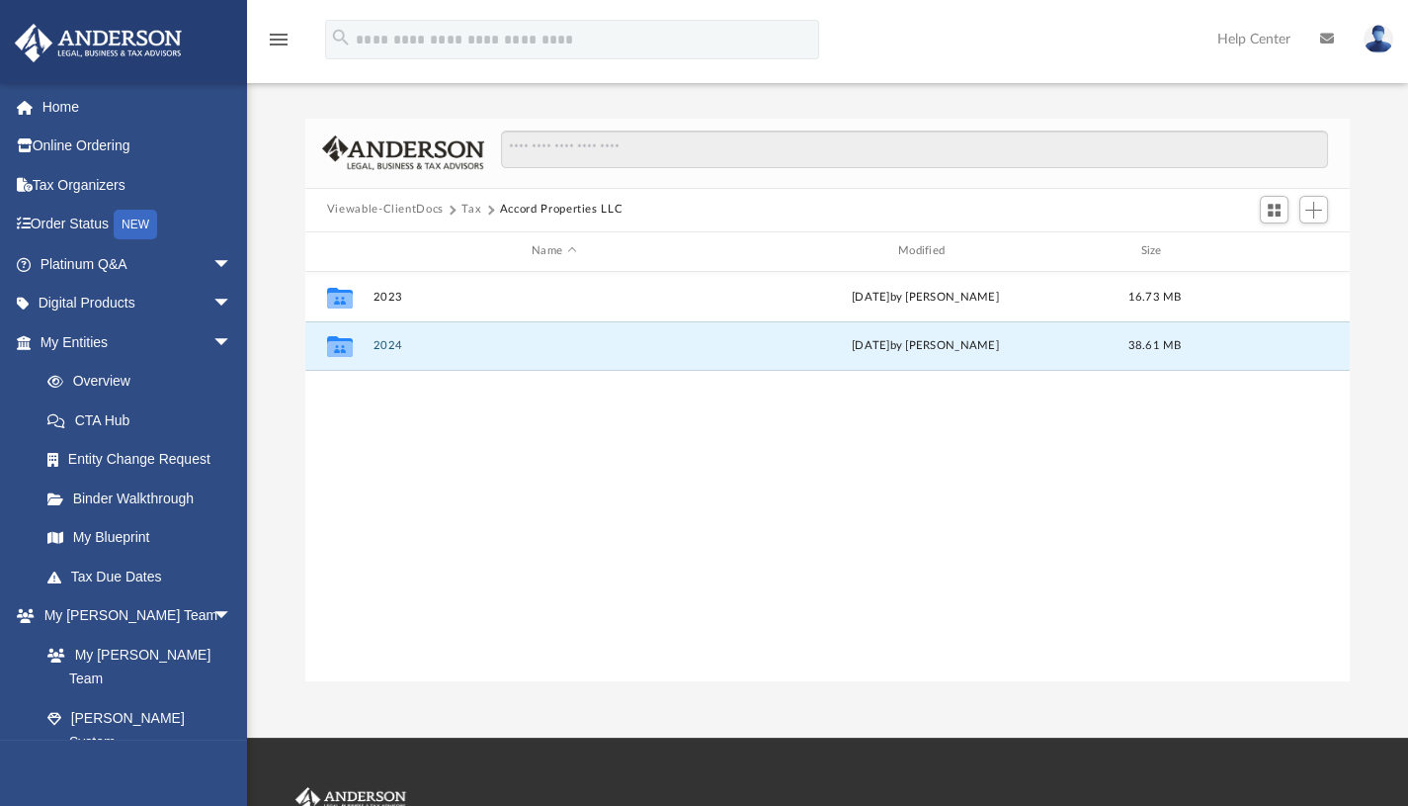
click at [383, 347] on button "2024" at bounding box center [554, 345] width 363 height 13
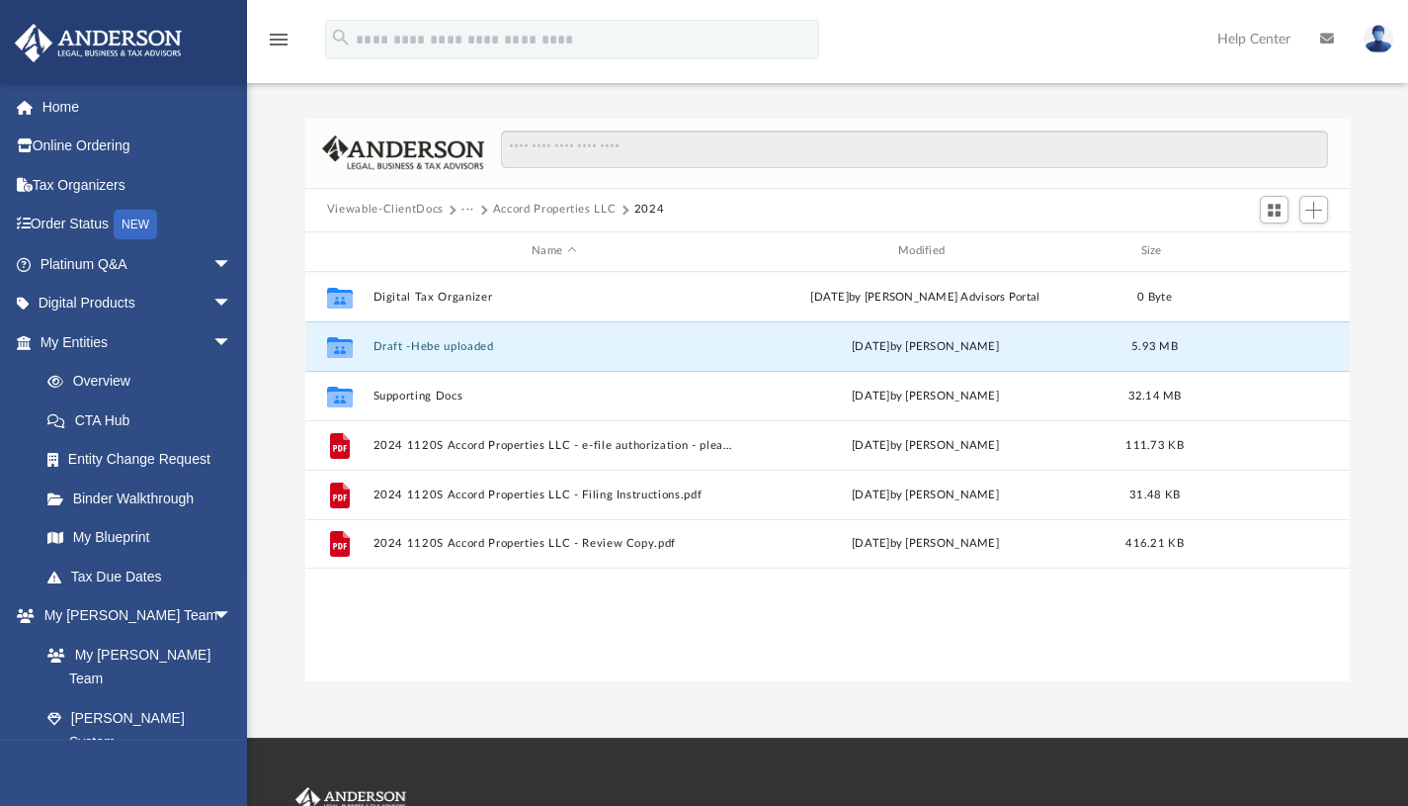
click at [455, 343] on button "Draft -Hebe uploaded" at bounding box center [554, 345] width 363 height 13
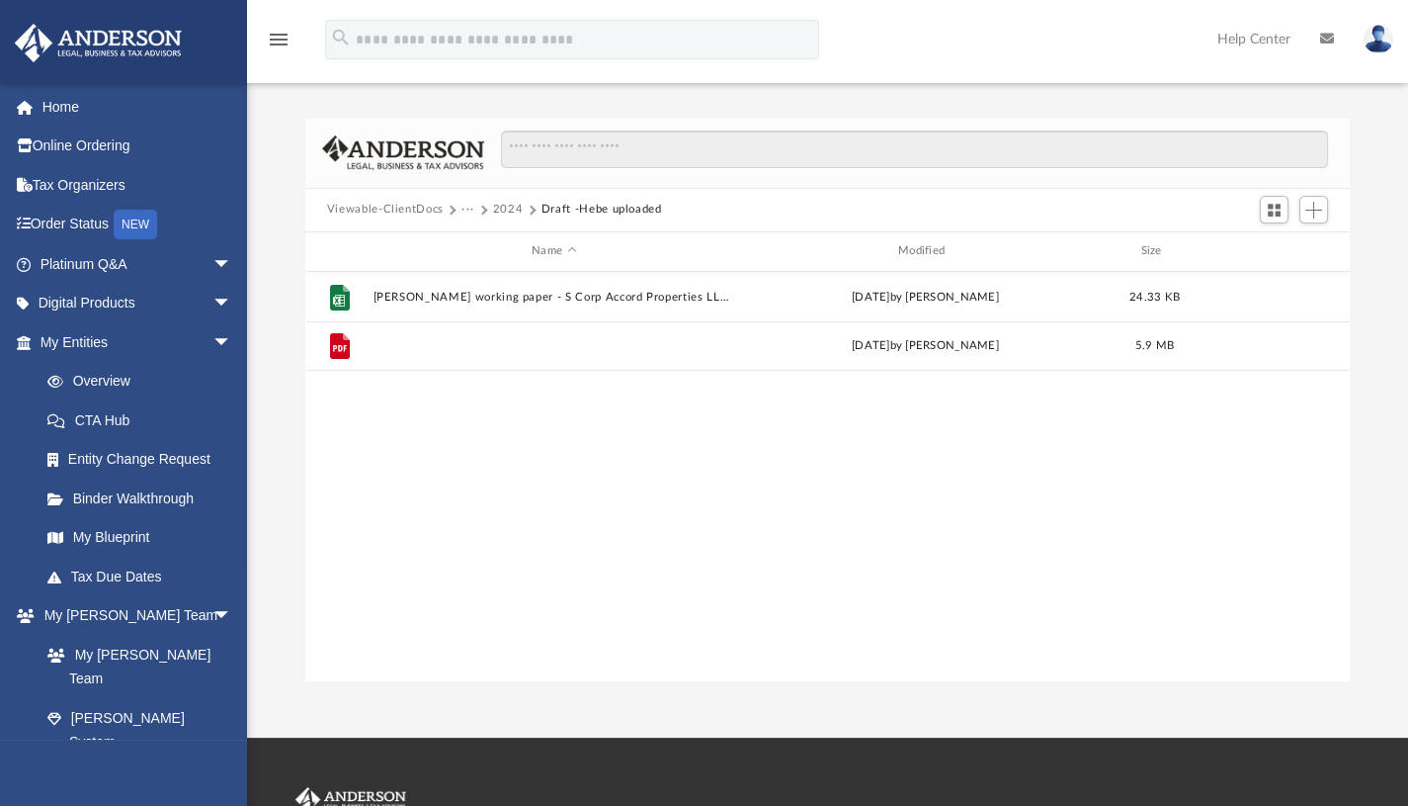
click at [499, 340] on button "Draft -2024US SACCORD PROPERTI Clnt V1.pdf" at bounding box center [554, 345] width 363 height 13
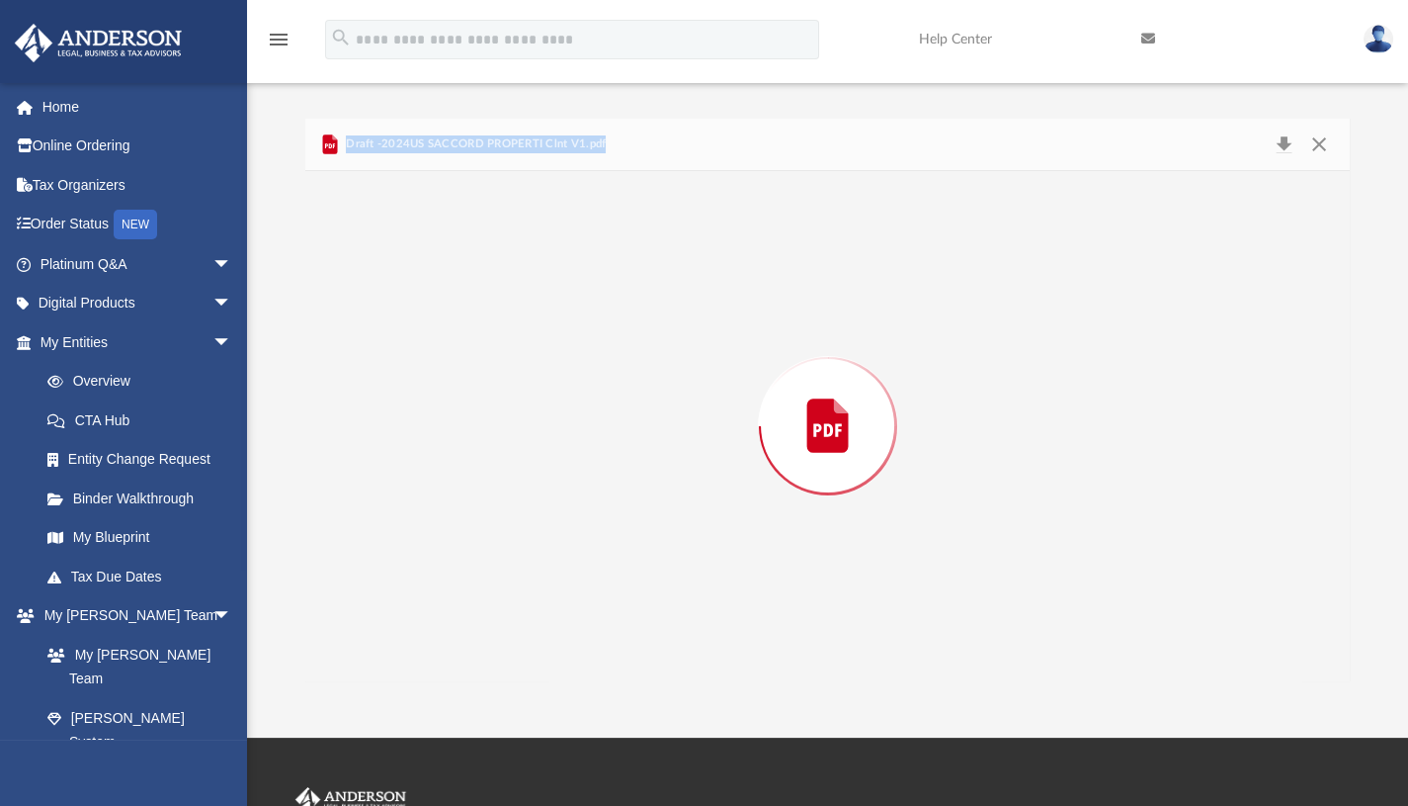
click at [499, 340] on div "Preview" at bounding box center [828, 426] width 1046 height 510
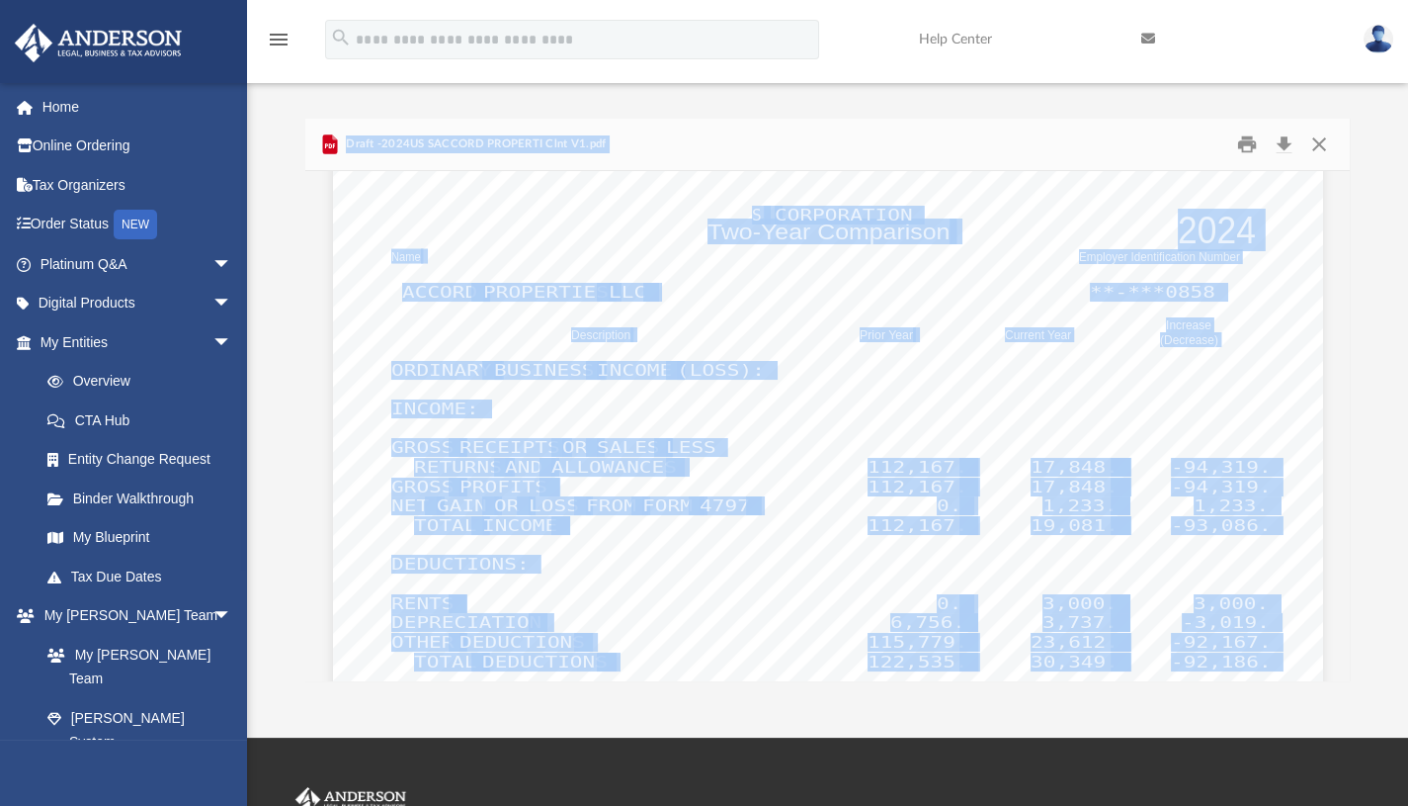
scroll to position [6617, 0]
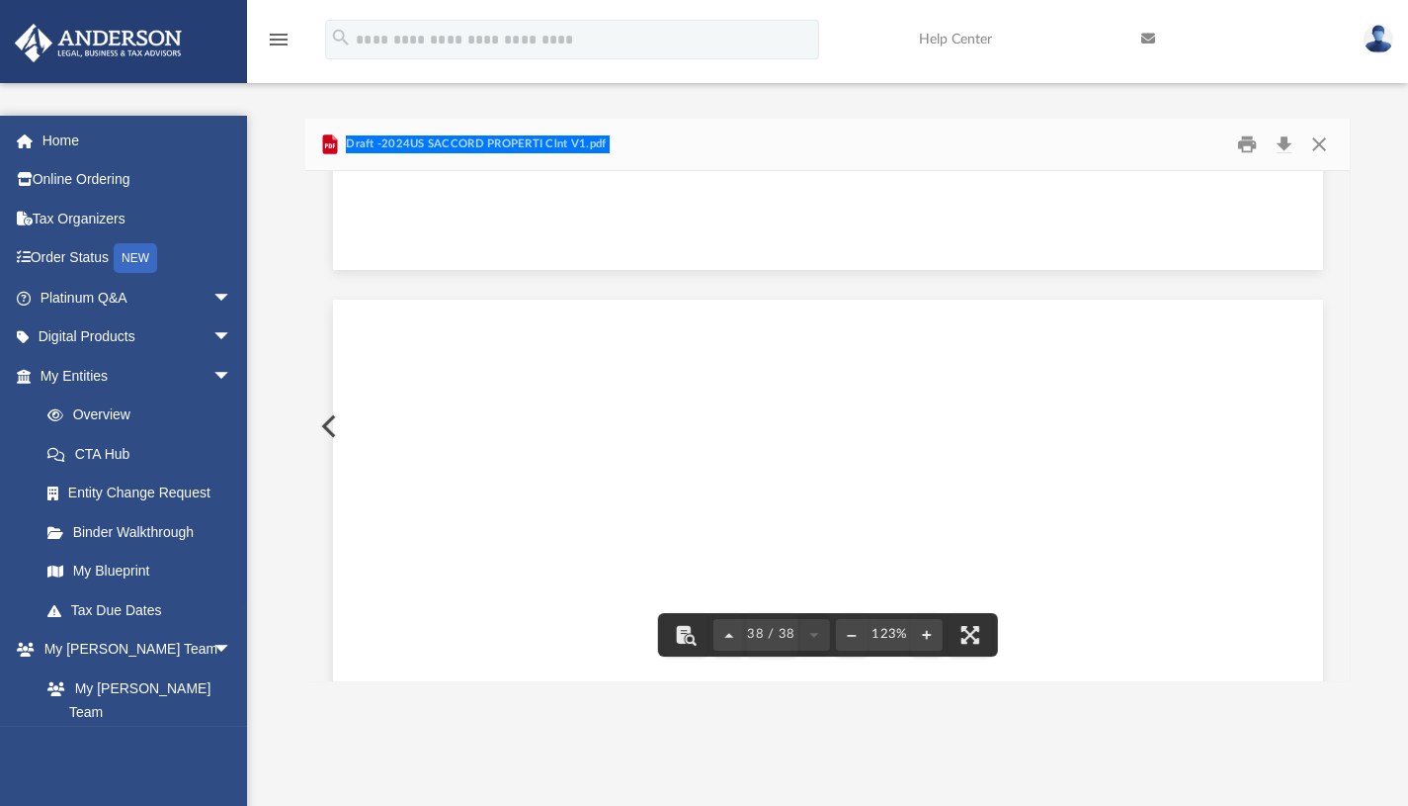
scroll to position [48518, 0]
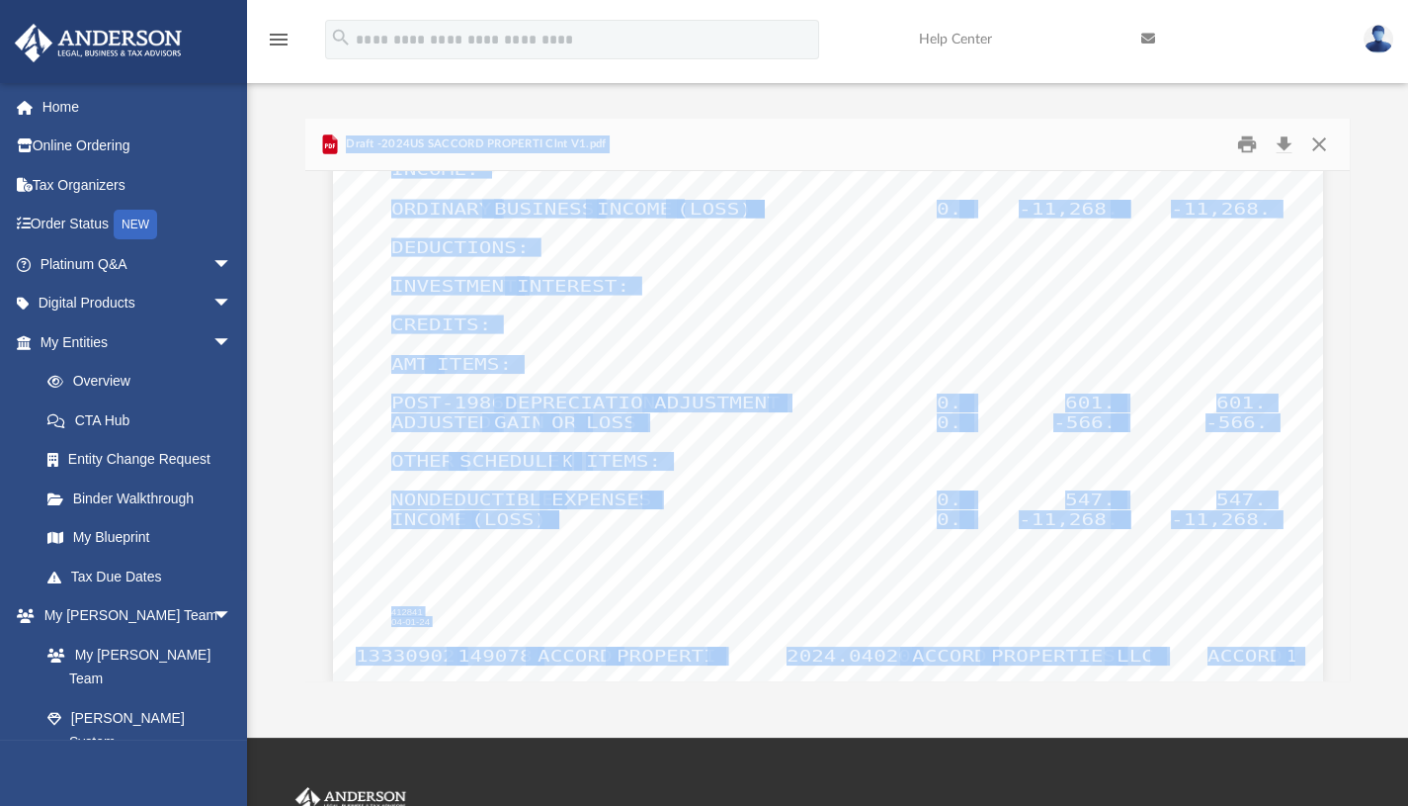
scroll to position [7344, 0]
